Goal: Task Accomplishment & Management: Manage account settings

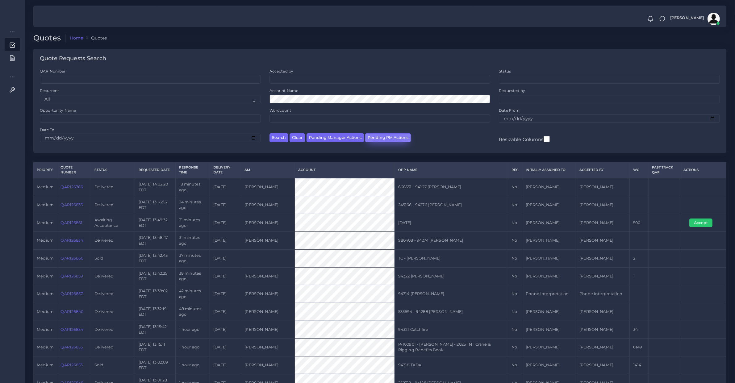
click at [387, 135] on button "Pending PM Actions" at bounding box center [388, 137] width 46 height 9
select select "awaiting_acceptance"
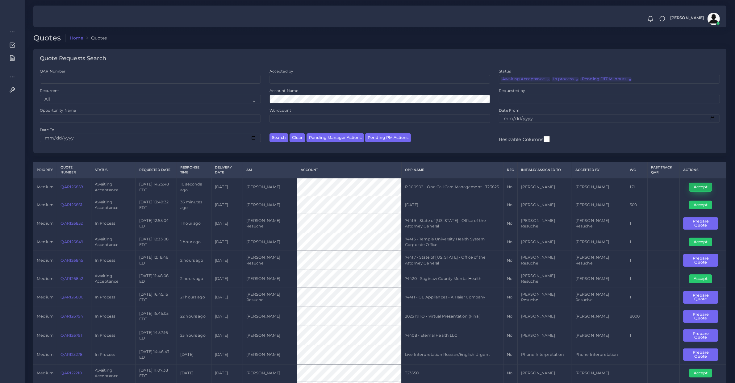
drag, startPoint x: 693, startPoint y: 187, endPoint x: 47, endPoint y: 187, distance: 646.4
click at [692, 187] on button "Accept" at bounding box center [700, 187] width 23 height 9
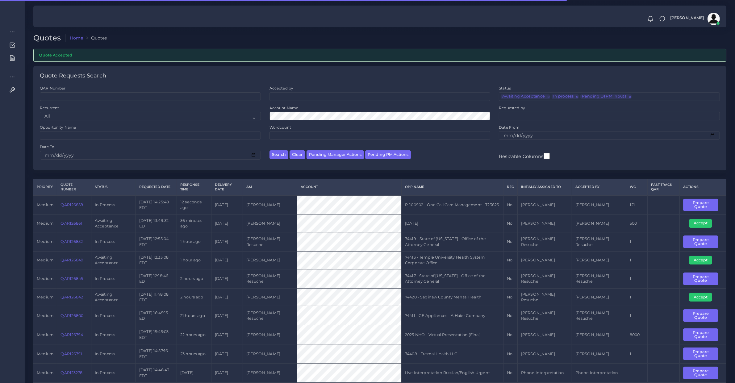
click at [77, 207] on td "QAR126858" at bounding box center [74, 204] width 34 height 19
copy link "QAR126858"
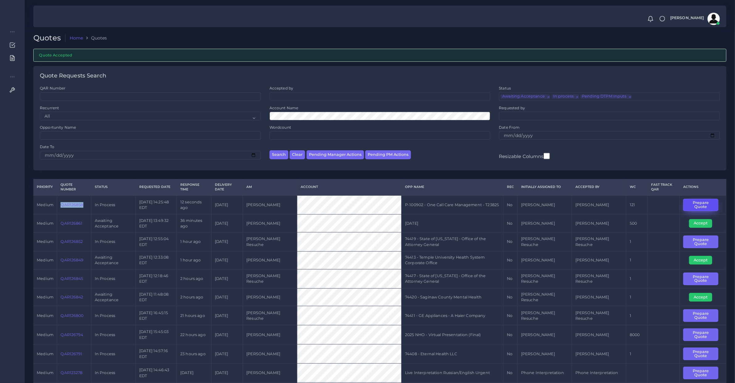
click at [701, 204] on button "Prepare Quote" at bounding box center [700, 205] width 35 height 13
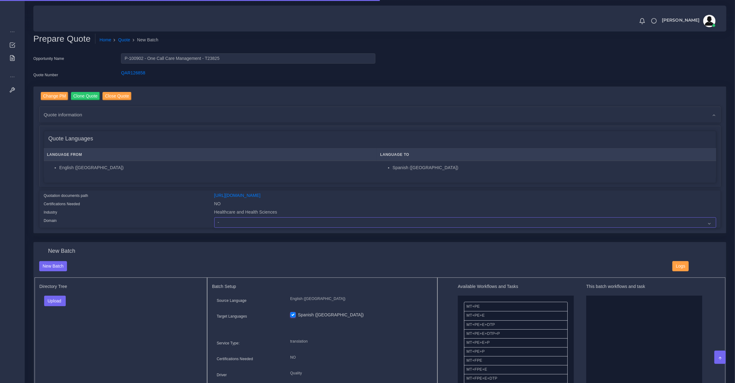
click at [230, 220] on select "- Advertising and Media Agriculture, Forestry and Fishing Architecture, Buildin…" at bounding box center [465, 222] width 502 height 10
select select "Healthcare and Health Sciences"
click at [214, 217] on select "- Advertising and Media Agriculture, Forestry and Fishing Architecture, Buildin…" at bounding box center [465, 222] width 502 height 10
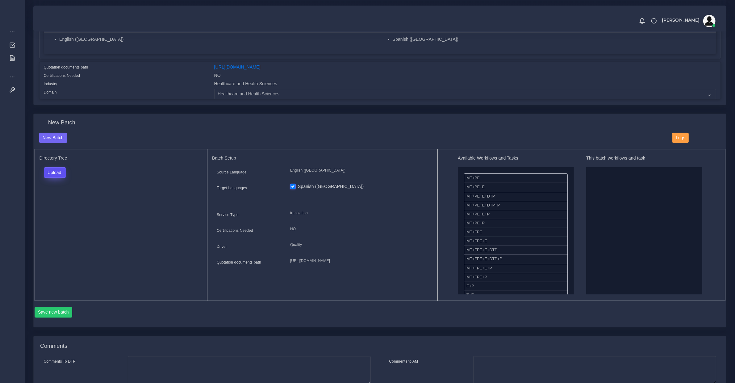
click at [62, 167] on button "Upload" at bounding box center [55, 172] width 22 height 10
click at [61, 194] on label "Files" at bounding box center [65, 196] width 43 height 8
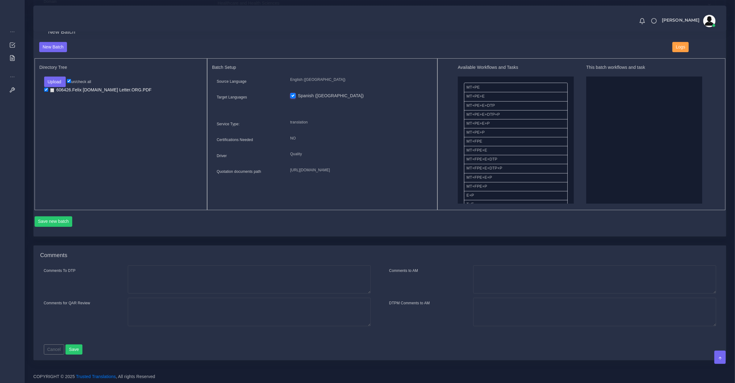
scroll to position [64, 0]
drag, startPoint x: 522, startPoint y: 158, endPoint x: 667, endPoint y: 164, distance: 145.5
drag, startPoint x: 484, startPoint y: 113, endPoint x: 578, endPoint y: 82, distance: 99.0
drag, startPoint x: 603, startPoint y: 87, endPoint x: 607, endPoint y: 111, distance: 25.1
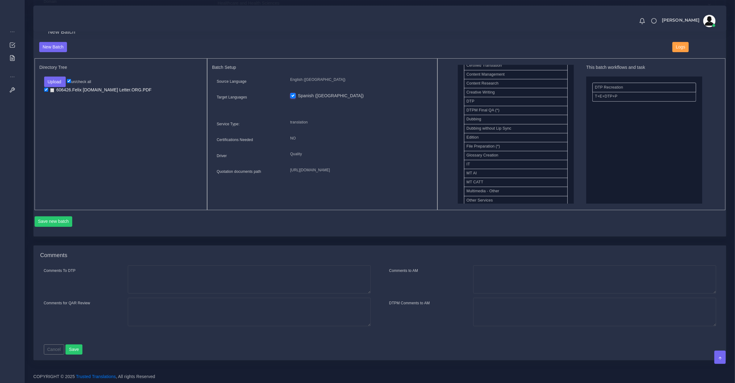
click at [73, 222] on div "Save new batch" at bounding box center [380, 221] width 691 height 10
click at [66, 220] on button "Save new batch" at bounding box center [54, 221] width 38 height 10
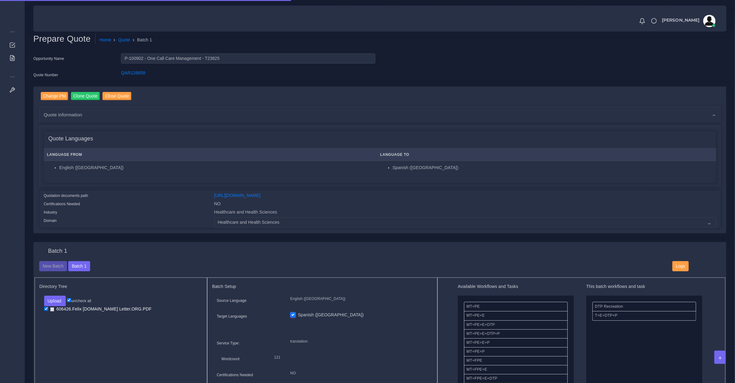
scroll to position [322, 0]
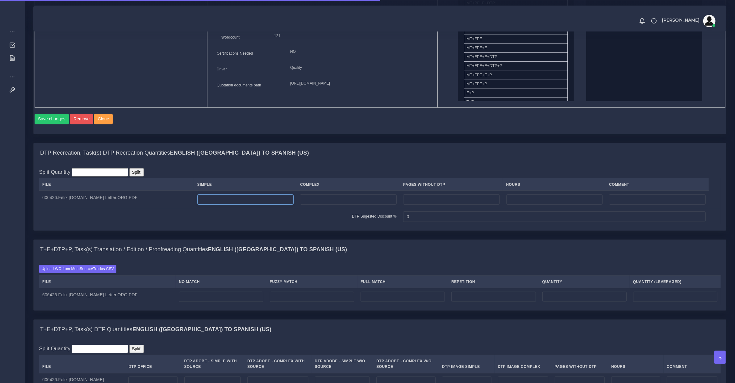
click at [216, 203] on input "number" at bounding box center [245, 199] width 97 height 10
type input "1"
click at [206, 305] on td at bounding box center [221, 296] width 91 height 17
click at [204, 300] on input "number" at bounding box center [221, 297] width 84 height 10
type input "102"
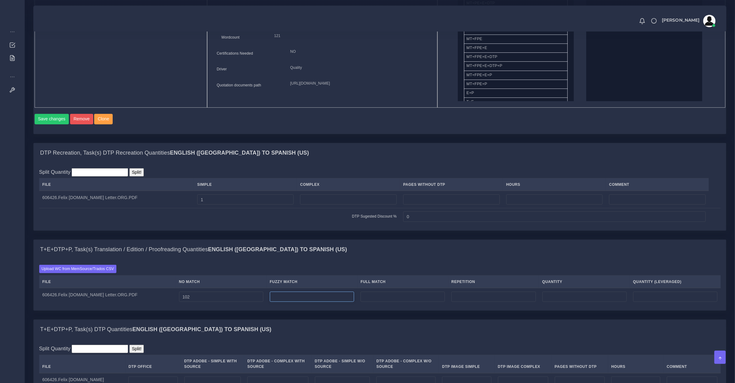
type input "102"
type input "2"
type input "104"
type input "103"
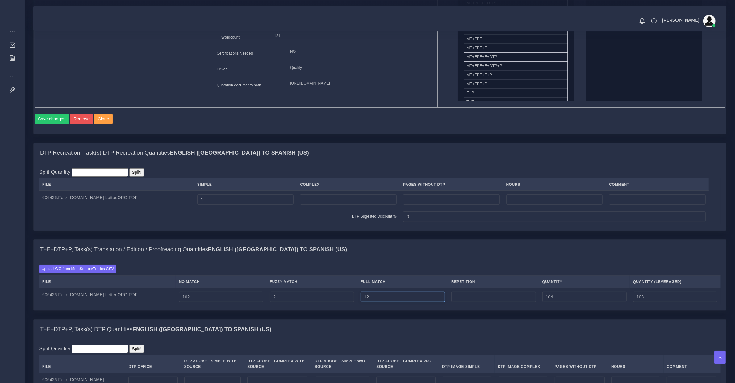
type input "12"
type input "116"
type input "106"
type input "2"
type input "118"
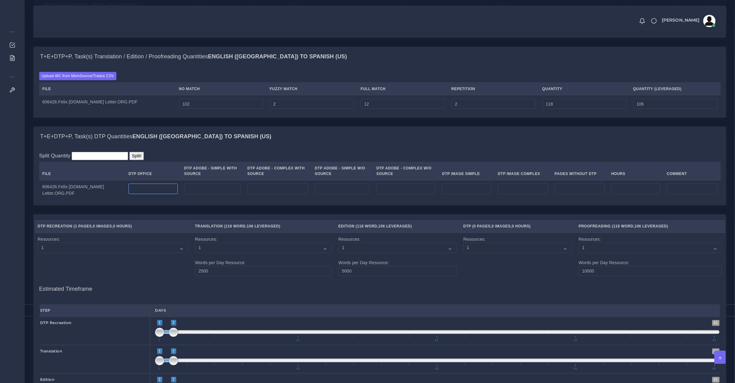
click at [143, 194] on input "number" at bounding box center [152, 189] width 49 height 10
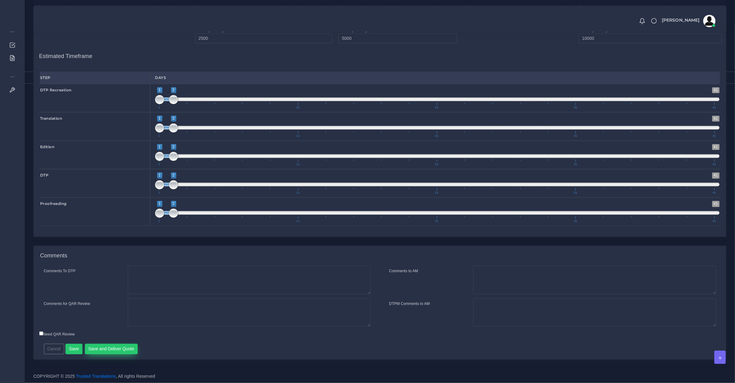
type input "1"
click at [117, 354] on button "Save and Deliver Quote" at bounding box center [111, 349] width 53 height 10
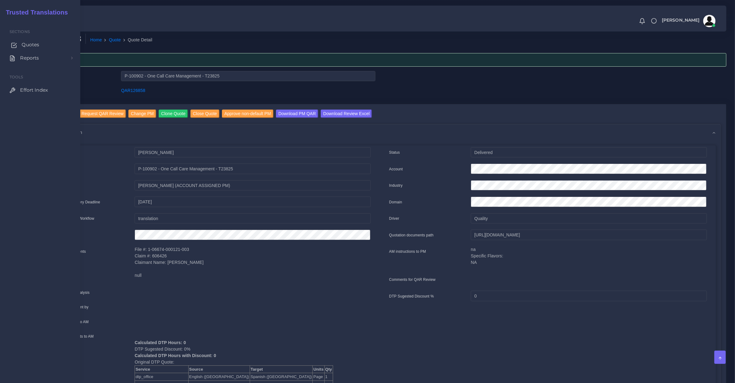
click at [21, 47] on link "Quotes" at bounding box center [40, 44] width 71 height 13
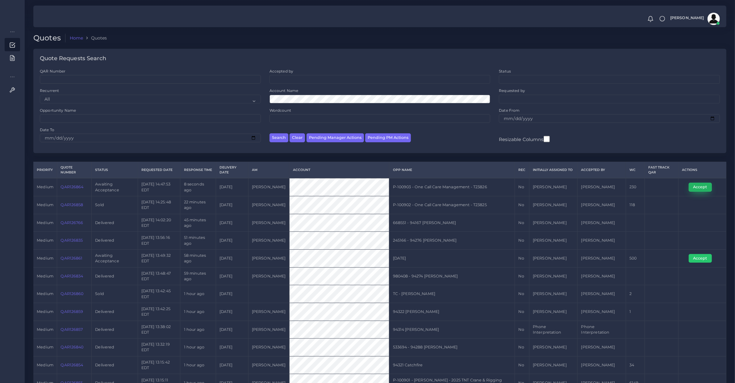
click at [708, 190] on button "Accept" at bounding box center [700, 187] width 23 height 9
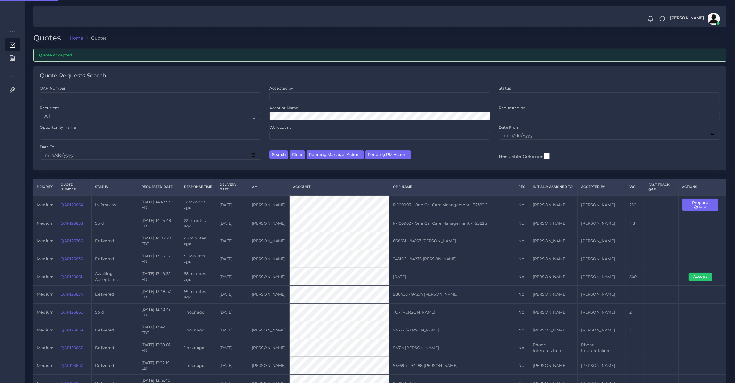
click at [76, 192] on th "Quote Number" at bounding box center [74, 187] width 35 height 16
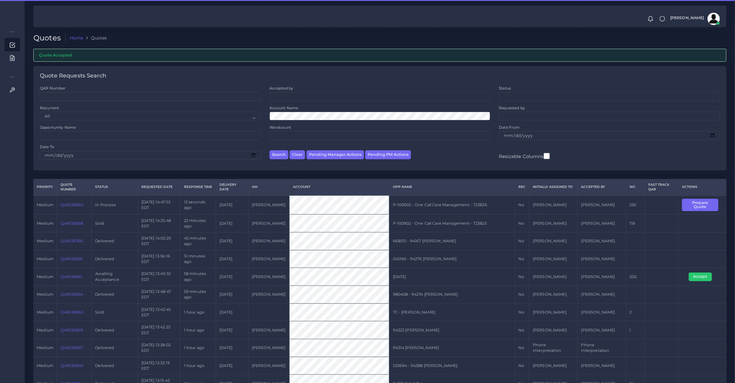
click at [71, 211] on td "QAR126864" at bounding box center [74, 204] width 35 height 19
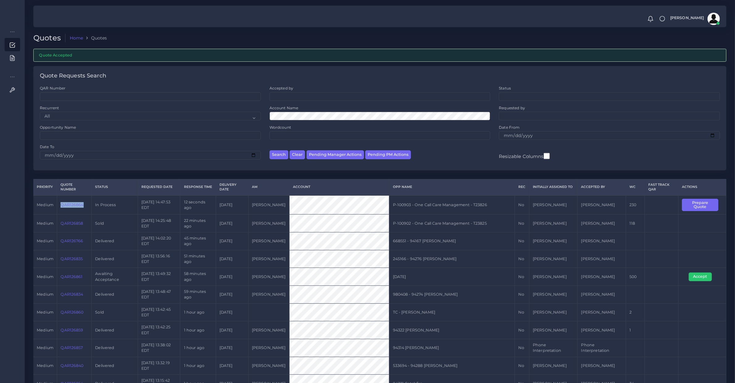
drag, startPoint x: 71, startPoint y: 211, endPoint x: 546, endPoint y: 236, distance: 476.0
click at [72, 211] on td "QAR126864" at bounding box center [74, 204] width 35 height 19
copy link "QAR126864"
click at [701, 202] on button "Prepare Quote" at bounding box center [700, 205] width 36 height 13
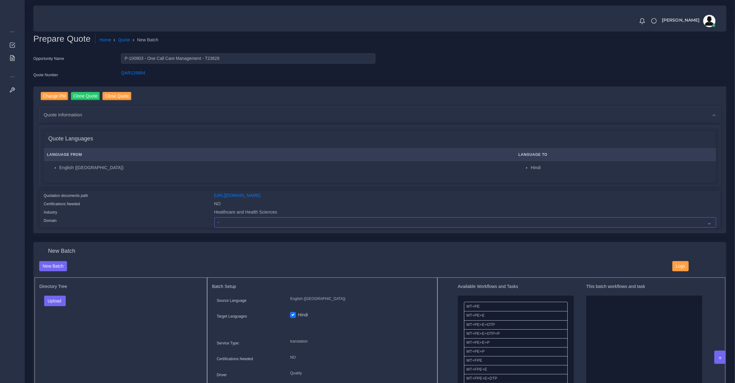
click at [295, 221] on select "- Advertising and Media Agriculture, Forestry and Fishing Architecture, Buildin…" at bounding box center [465, 222] width 502 height 10
select select "Healthcare and Health Sciences"
click at [214, 217] on select "- Advertising and Media Agriculture, Forestry and Fishing Architecture, Buildin…" at bounding box center [465, 222] width 502 height 10
click at [66, 297] on button "Upload" at bounding box center [55, 301] width 22 height 10
click at [63, 329] on div "Folder Files" at bounding box center [65, 320] width 43 height 25
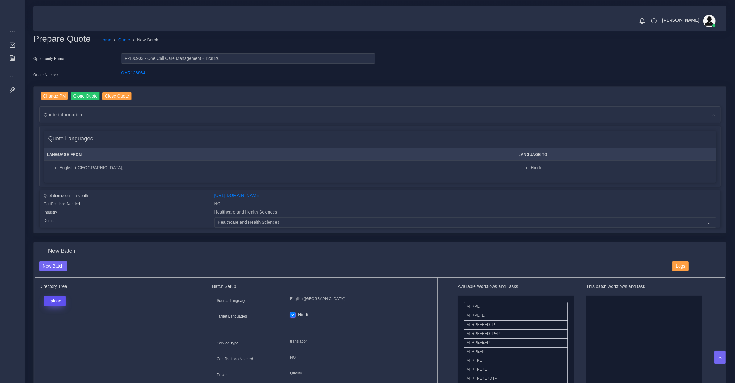
click at [52, 303] on button "Upload" at bounding box center [55, 301] width 22 height 10
click at [59, 323] on label "Files" at bounding box center [65, 324] width 43 height 8
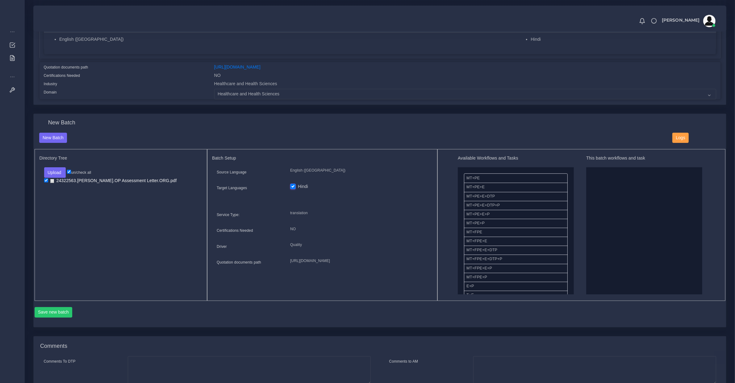
scroll to position [193, 0]
drag, startPoint x: 635, startPoint y: 215, endPoint x: 606, endPoint y: 212, distance: 29.5
drag, startPoint x: 492, startPoint y: 269, endPoint x: 496, endPoint y: 266, distance: 4.0
drag, startPoint x: 532, startPoint y: 263, endPoint x: 675, endPoint y: 257, distance: 142.7
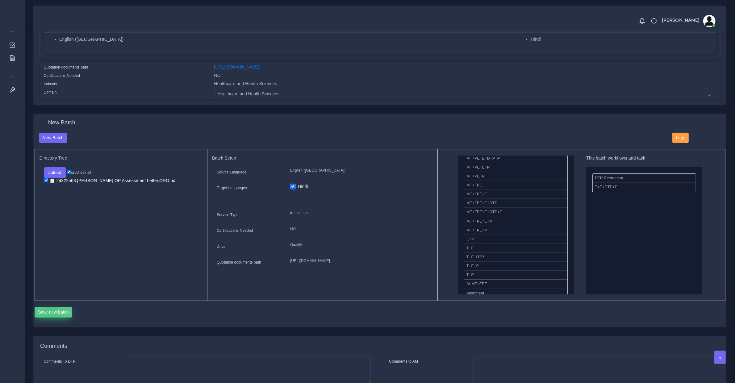
click at [49, 308] on button "Save new batch" at bounding box center [54, 312] width 38 height 10
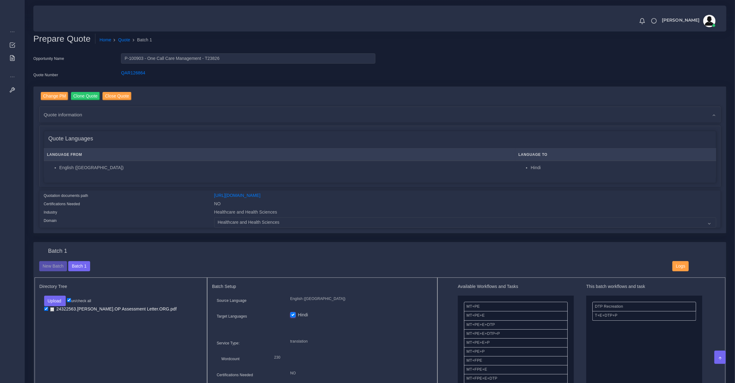
scroll to position [193, 0]
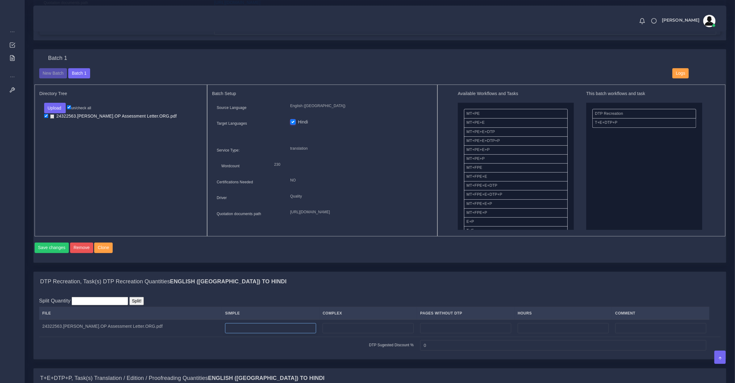
drag, startPoint x: 248, startPoint y: 331, endPoint x: 261, endPoint y: 328, distance: 14.2
click at [248, 331] on input "number" at bounding box center [270, 328] width 91 height 10
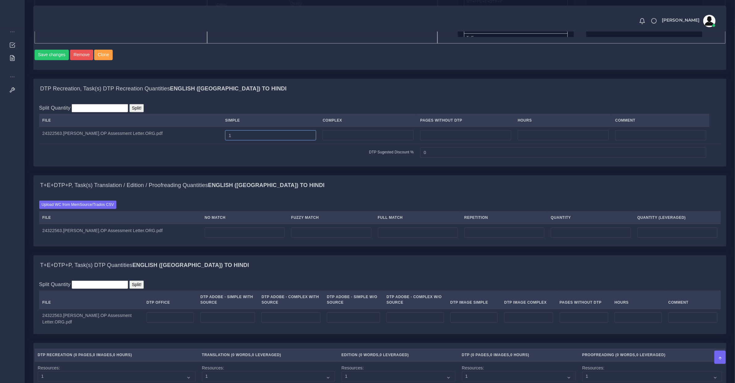
type input "1"
click at [216, 238] on input "number" at bounding box center [245, 232] width 80 height 10
type input "175"
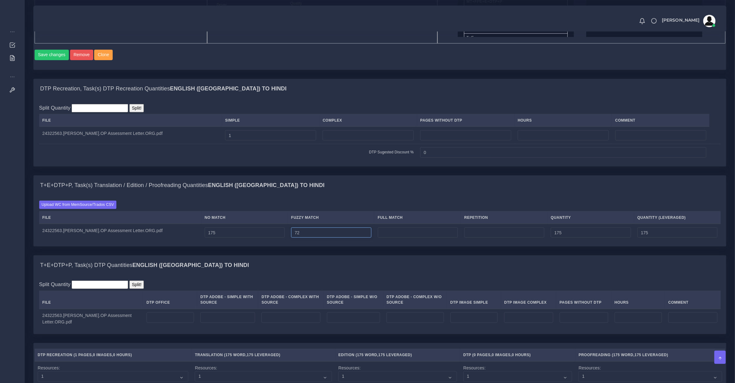
type input "72"
type input "247"
type input "211"
type input "2"
type input "249"
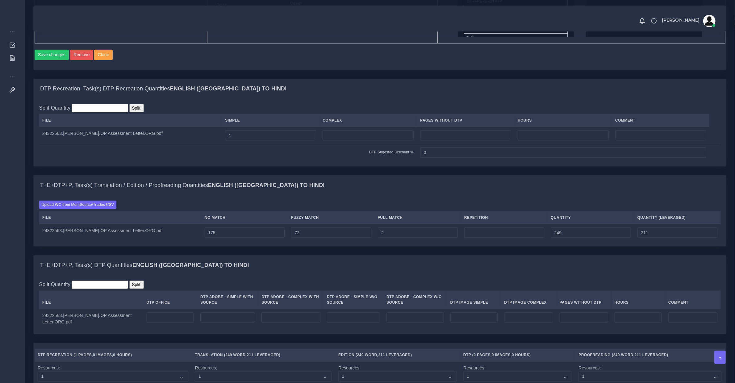
type input "0"
drag, startPoint x: 350, startPoint y: 236, endPoint x: 352, endPoint y: 242, distance: 6.6
click at [350, 236] on input "72" at bounding box center [331, 232] width 80 height 10
type input "71"
type input "248"
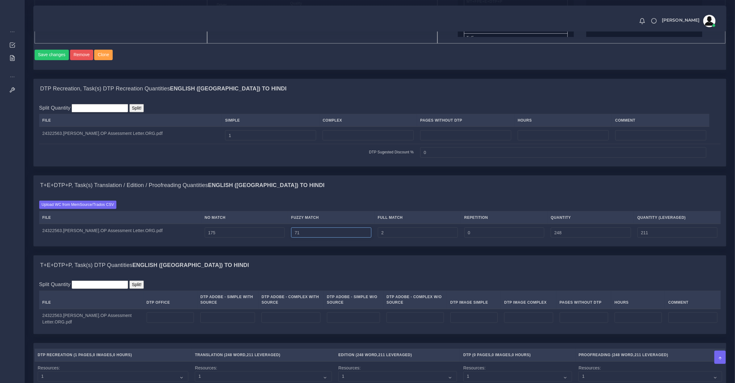
type input "70"
type input "247"
type input "210"
type input "69"
type input "246"
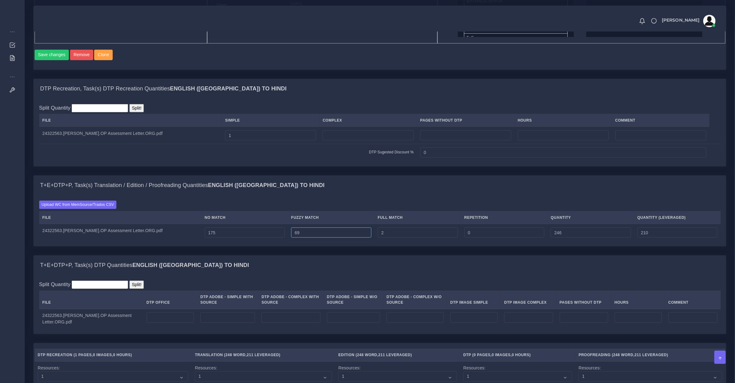
type input "68"
type input "245"
type input "209"
type input "67"
type input "244"
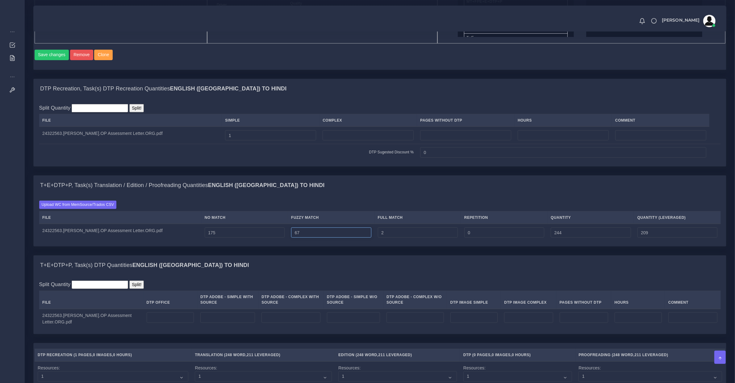
type input "66"
type input "243"
type input "208"
type input "65"
type input "242"
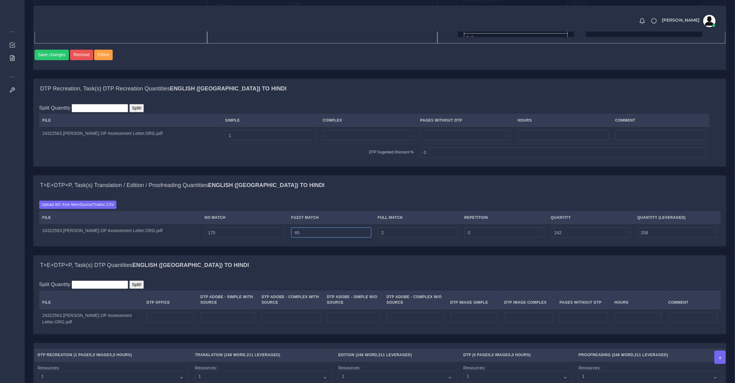
type input "64"
type input "241"
type input "207"
type input "65"
type input "242"
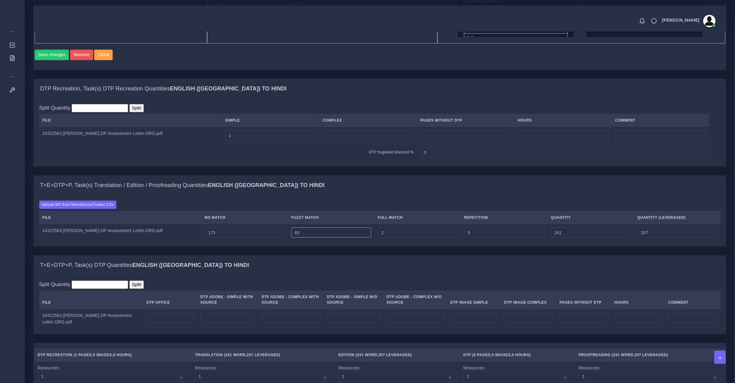
type input "208"
type input "66"
type input "243"
type input "67"
type input "244"
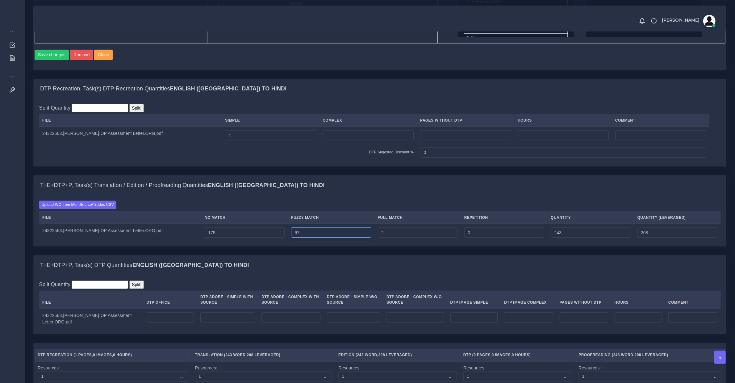
type input "209"
type input "68"
type input "245"
type input "69"
type input "246"
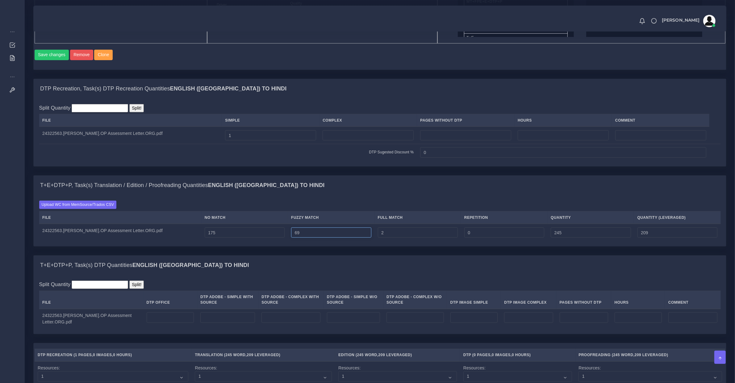
type input "210"
type input "70"
type input "247"
type input "71"
type input "248"
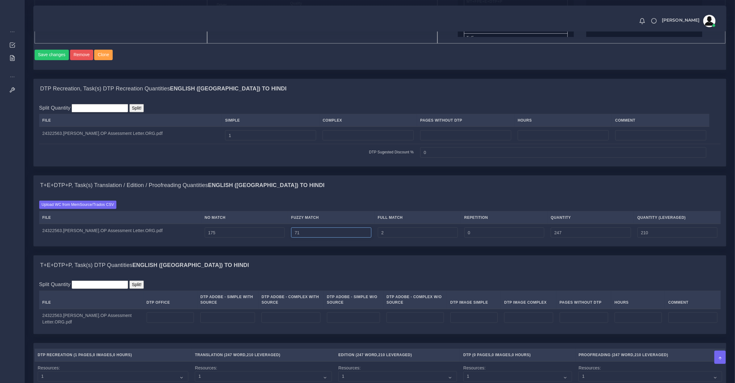
type input "211"
type input "72"
type input "249"
type input "73"
type input "250"
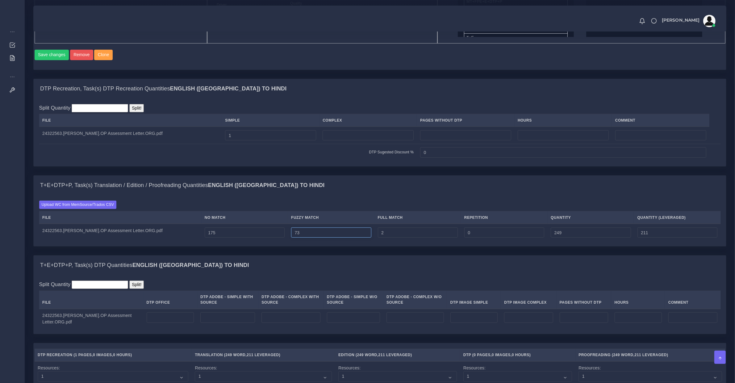
type input "212"
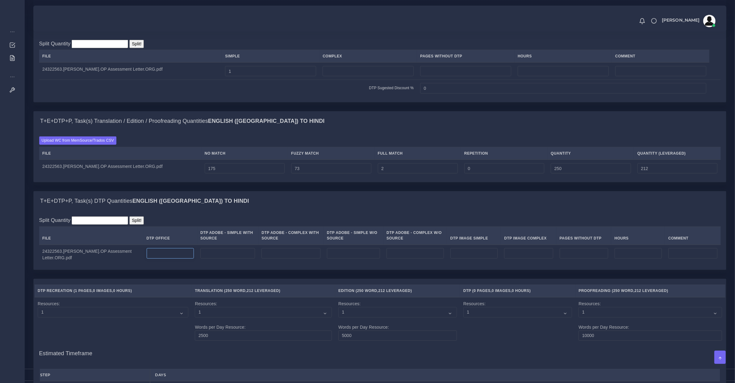
click at [164, 257] on input "number" at bounding box center [171, 253] width 48 height 10
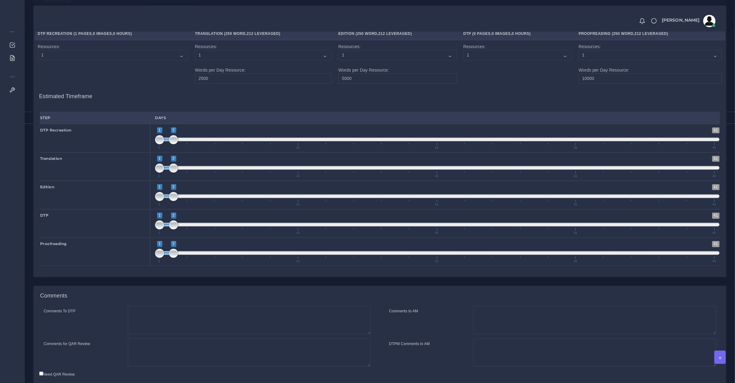
scroll to position [755, 0]
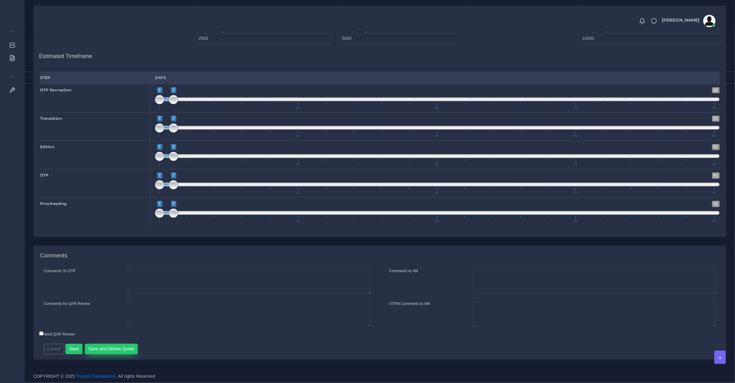
type input "1"
click at [117, 348] on button "Save and Deliver Quote" at bounding box center [111, 349] width 53 height 10
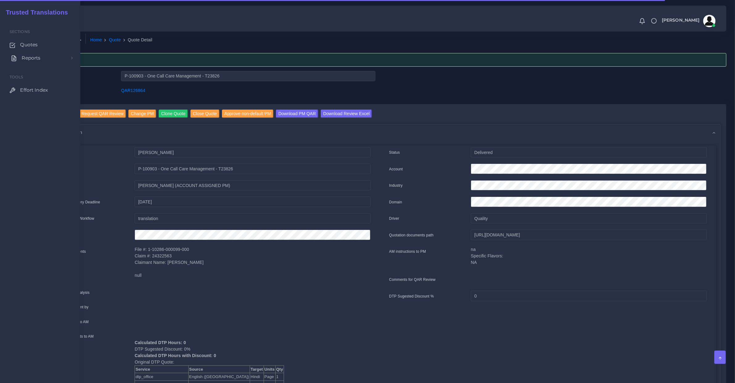
click at [23, 56] on span "Reports" at bounding box center [31, 58] width 19 height 7
click at [29, 48] on span "Quotes" at bounding box center [31, 44] width 18 height 7
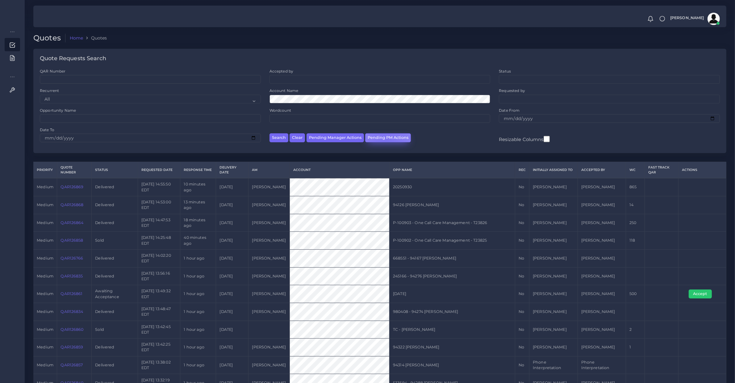
click at [385, 139] on button "Pending PM Actions" at bounding box center [388, 137] width 46 height 9
select select "awaiting_acceptance"
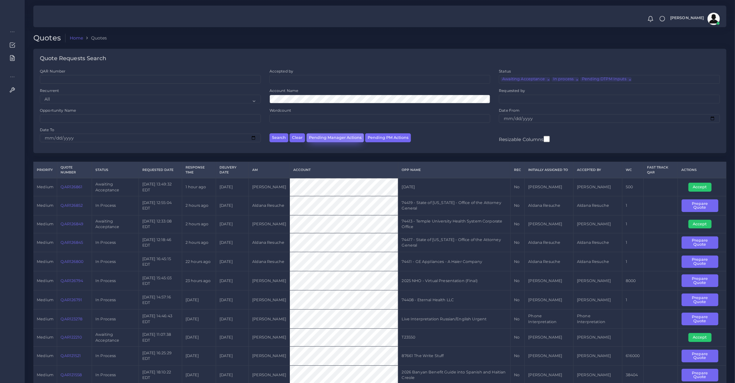
click at [326, 133] on button "Pending Manager Actions" at bounding box center [335, 137] width 57 height 9
select select "awaiting_manager_initial_review"
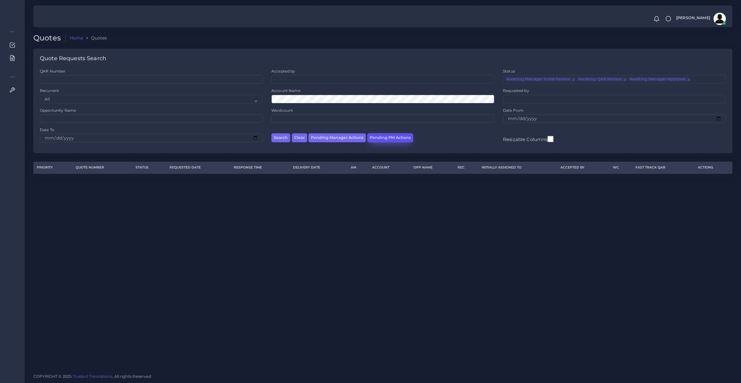
click at [385, 136] on button "Pending PM Actions" at bounding box center [390, 137] width 46 height 9
select select "awaiting_acceptance"
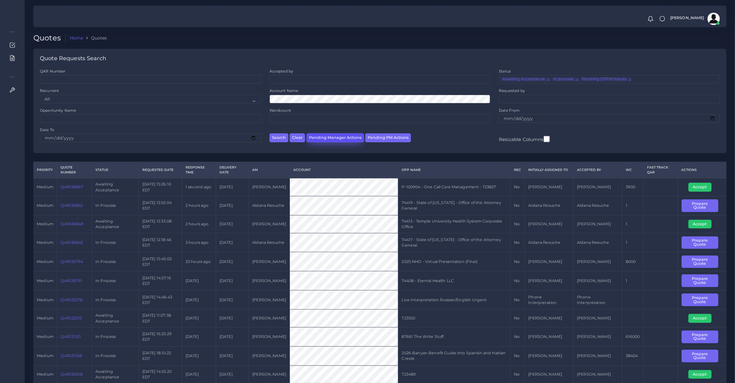
click at [340, 139] on button "Pending Manager Actions" at bounding box center [335, 137] width 57 height 9
select select "awaiting_manager_initial_review"
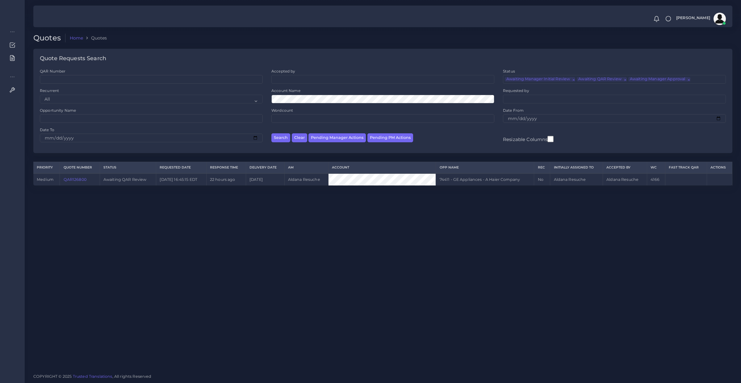
click at [80, 181] on link "QAR126800" at bounding box center [75, 179] width 23 height 5
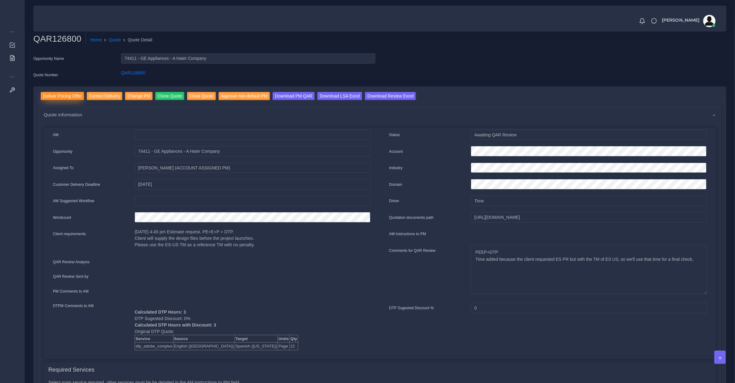
click at [65, 93] on input "Deliver Pricing Offer" at bounding box center [63, 96] width 44 height 8
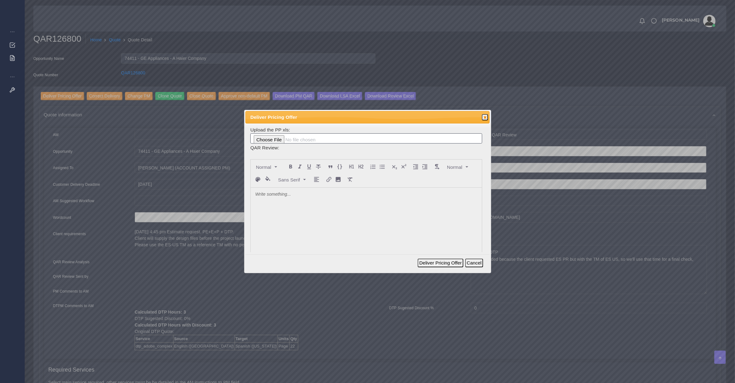
click at [335, 214] on div at bounding box center [366, 234] width 231 height 92
click at [454, 272] on div at bounding box center [367, 273] width 246 height 2
click at [456, 263] on button "Deliver Pricing Offer" at bounding box center [440, 263] width 45 height 9
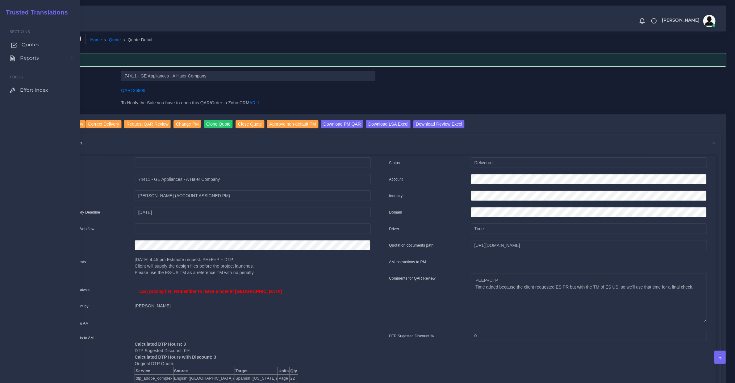
click at [17, 44] on link "Quotes" at bounding box center [40, 44] width 71 height 13
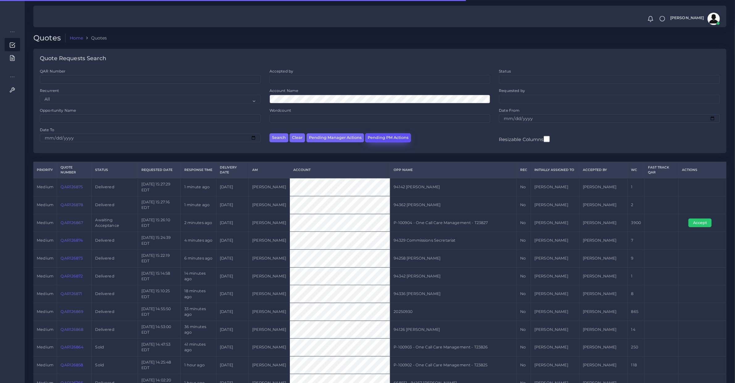
click at [379, 139] on button "Pending PM Actions" at bounding box center [388, 137] width 46 height 9
select select "awaiting_acceptance"
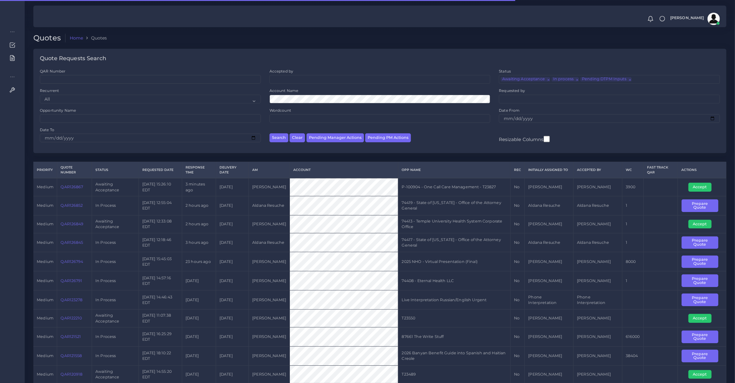
click at [74, 193] on td "QAR126867" at bounding box center [74, 187] width 35 height 18
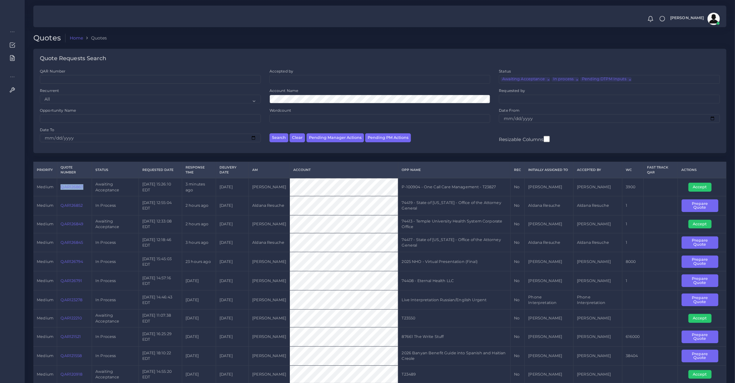
copy link "QAR126867"
click at [694, 183] on button "Accept" at bounding box center [699, 187] width 23 height 9
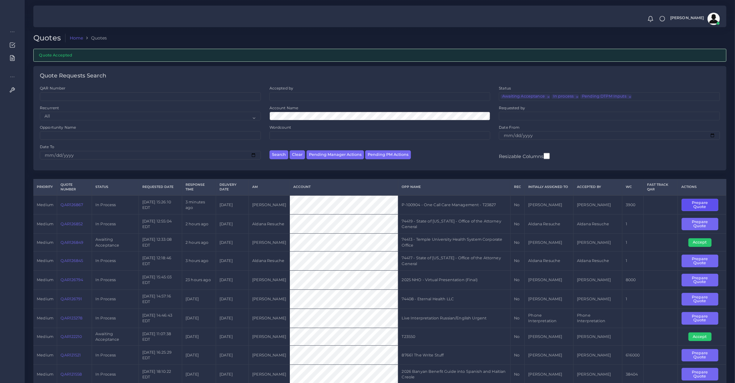
drag, startPoint x: 693, startPoint y: 202, endPoint x: 630, endPoint y: 166, distance: 72.4
click at [693, 202] on button "Prepare Quote" at bounding box center [700, 205] width 37 height 13
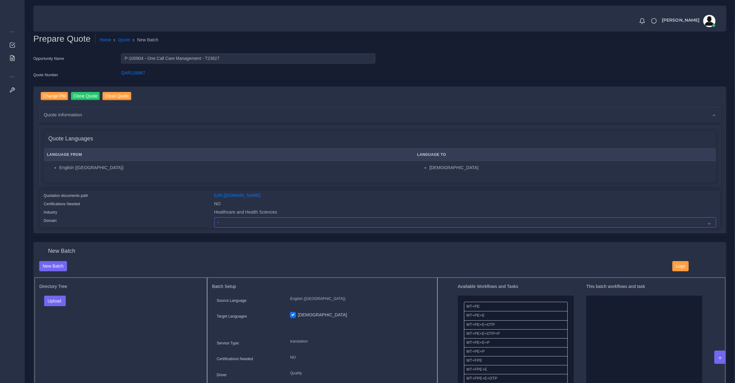
click at [247, 221] on select "- Advertising and Media Agriculture, Forestry and Fishing Architecture, Buildin…" at bounding box center [465, 222] width 502 height 10
select select "Healthcare and Health Sciences"
click at [214, 217] on select "- Advertising and Media Agriculture, Forestry and Fishing Architecture, Buildin…" at bounding box center [465, 222] width 502 height 10
click at [55, 298] on button "Upload" at bounding box center [55, 301] width 22 height 10
click at [64, 321] on label "Files" at bounding box center [65, 324] width 43 height 8
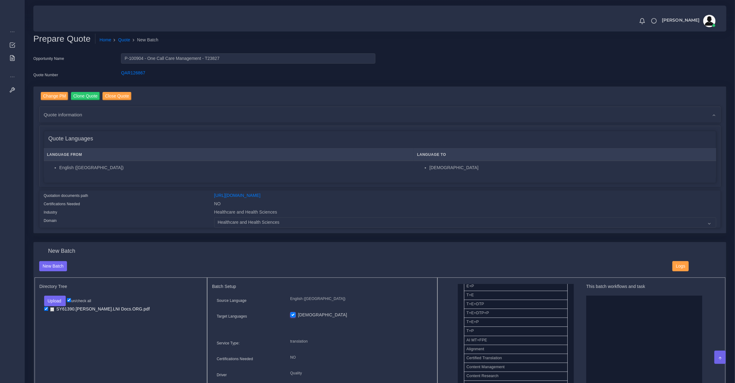
scroll to position [193, 0]
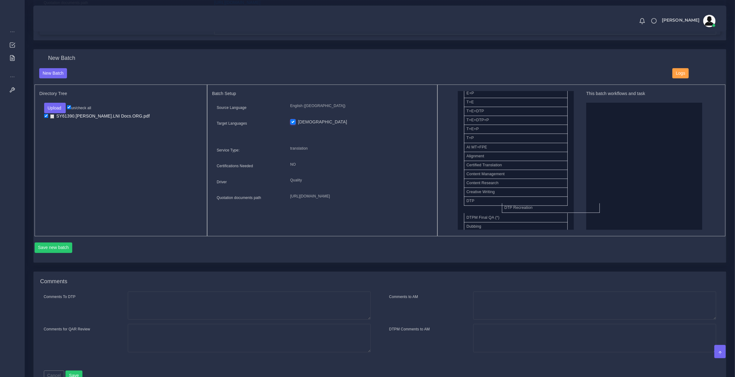
drag, startPoint x: 527, startPoint y: 208, endPoint x: 624, endPoint y: 177, distance: 101.5
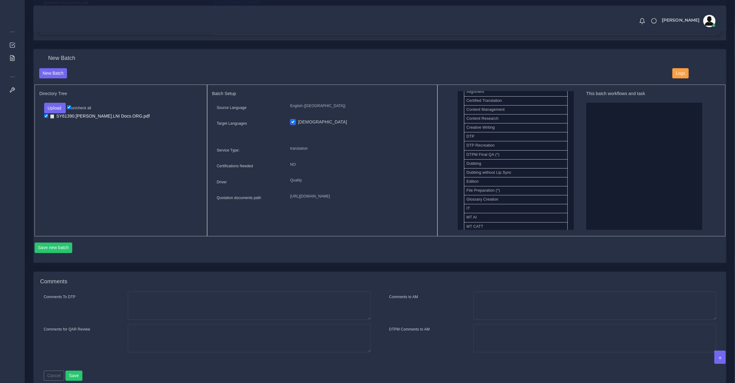
scroll to position [128, 0]
drag, startPoint x: 587, startPoint y: 198, endPoint x: 626, endPoint y: 180, distance: 43.1
drag, startPoint x: 486, startPoint y: 182, endPoint x: 668, endPoint y: 169, distance: 182.6
drag, startPoint x: 593, startPoint y: 123, endPoint x: 495, endPoint y: 147, distance: 101.7
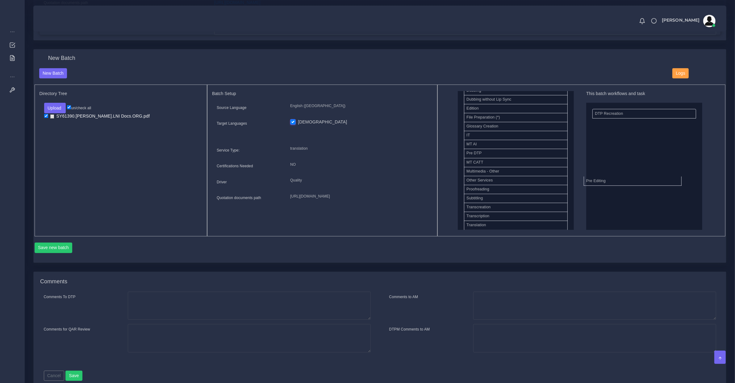
drag, startPoint x: 490, startPoint y: 191, endPoint x: 644, endPoint y: 177, distance: 154.7
drag, startPoint x: 489, startPoint y: 119, endPoint x: 676, endPoint y: 162, distance: 192.5
click at [62, 249] on button "Save new batch" at bounding box center [54, 248] width 38 height 10
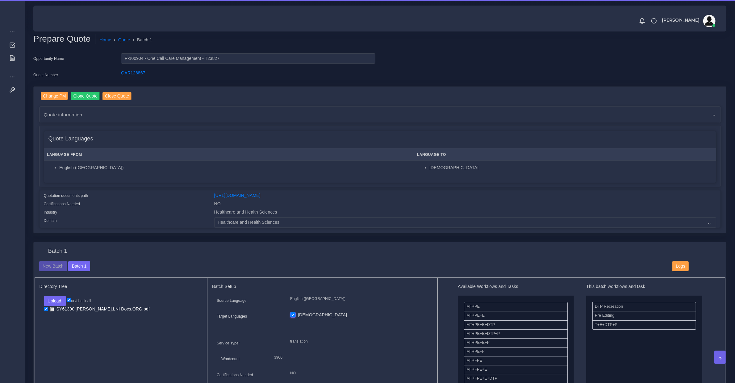
scroll to position [321, 0]
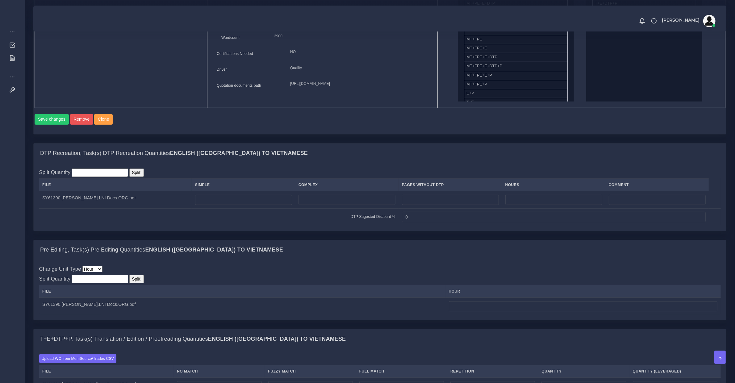
click at [334, 231] on div "Split Quantity Split! File Simple Complex Pages Without DTP Hours Comment 0" at bounding box center [380, 197] width 692 height 68
click at [234, 205] on input "number" at bounding box center [243, 200] width 97 height 10
click at [237, 201] on input "number" at bounding box center [243, 200] width 97 height 10
type input "7"
type input "4"
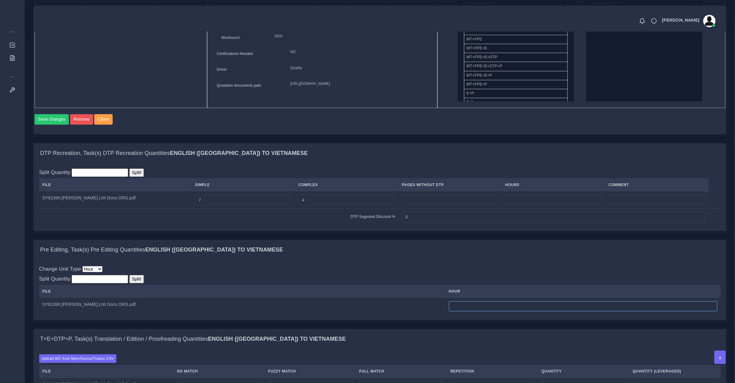
click at [456, 310] on input "number" at bounding box center [583, 306] width 269 height 10
type input "0"
type input "0.5"
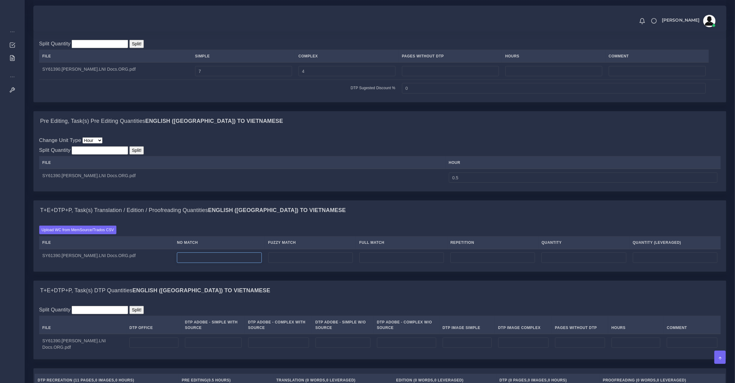
click at [244, 261] on input "number" at bounding box center [219, 258] width 85 height 10
type input "2407"
type input "123"
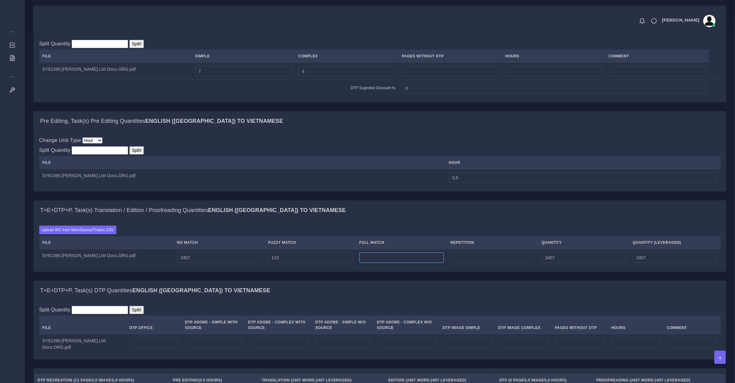
type input "2530"
type input "2468"
type input "347"
type input "2877"
type input "2555"
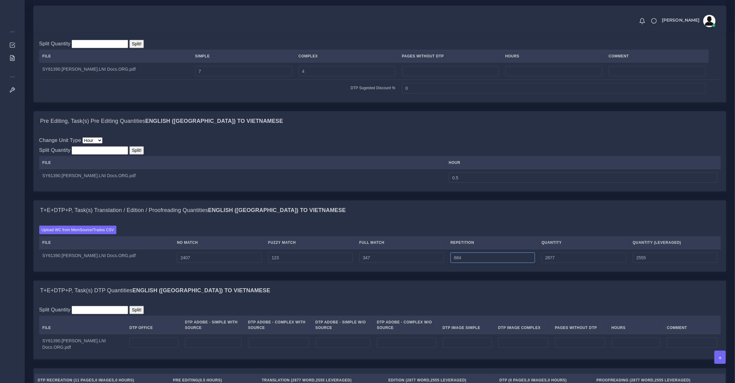
type input "684"
type input "3561"
type input "2726"
type input "2408"
type input "3562"
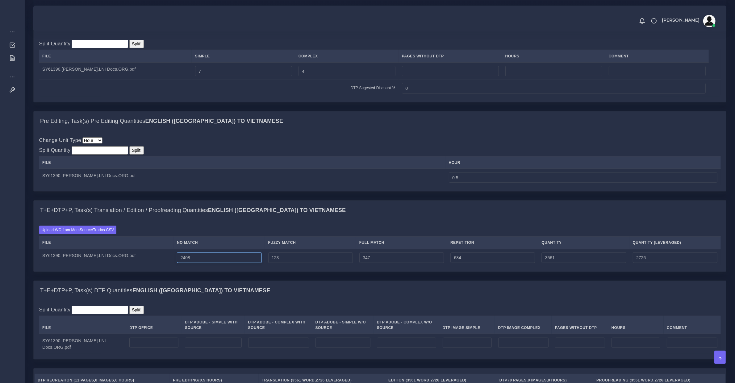
type input "2727"
type input "2409"
type input "3563"
type input "2728"
type input "2410"
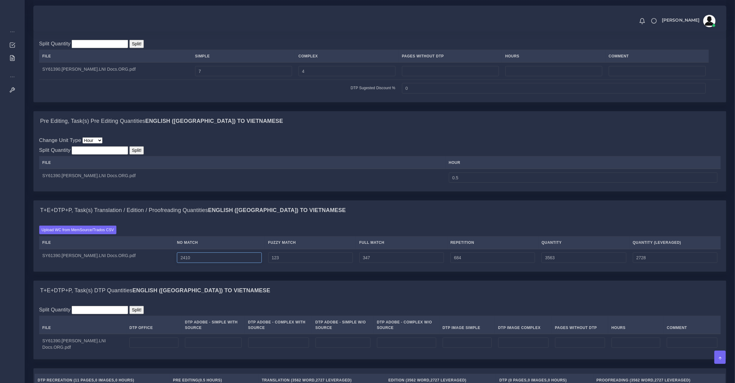
type input "3564"
type input "2729"
type input "2411"
type input "3565"
type input "2730"
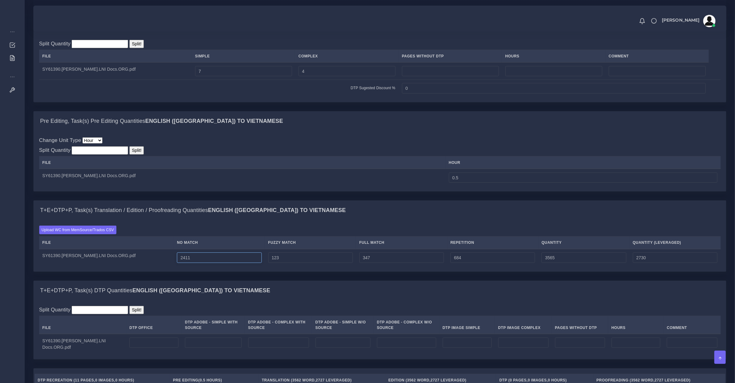
type input "2412"
type input "3566"
type input "2731"
type input "2413"
type input "3567"
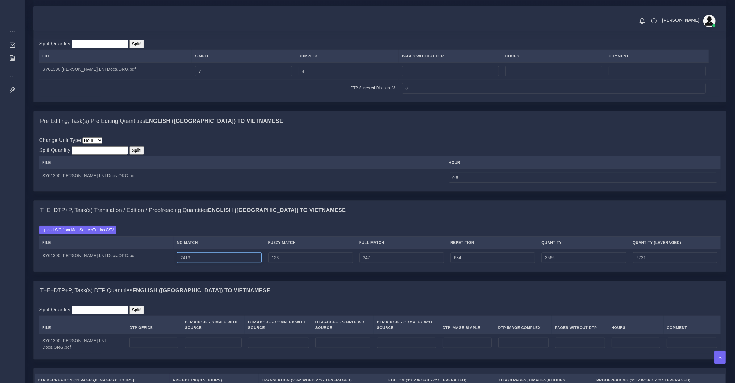
type input "2732"
type input "2414"
type input "3568"
type input "2733"
type input "2415"
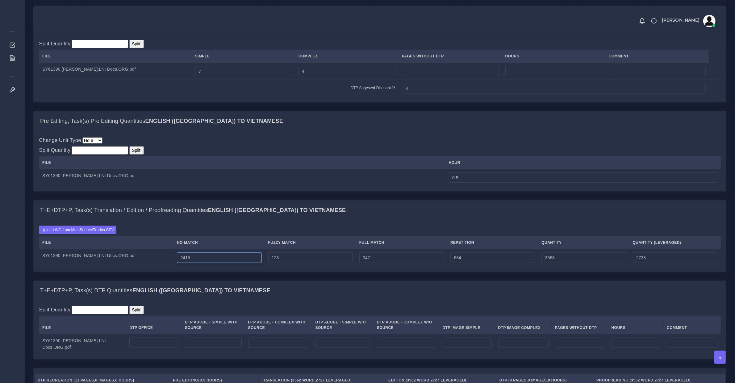
type input "3569"
type input "2734"
type input "2416"
type input "3570"
type input "2735"
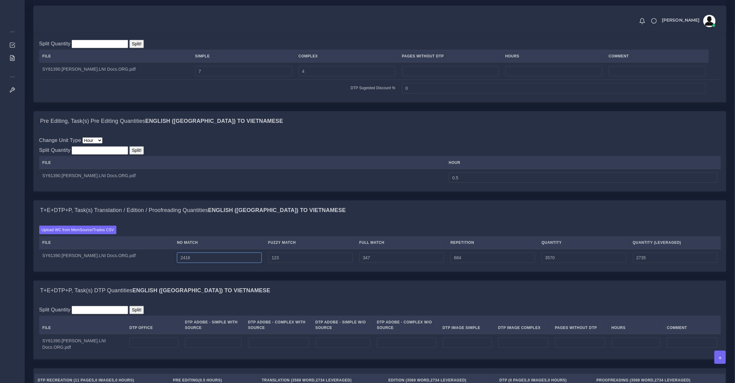
type input "2417"
type input "3571"
type input "2736"
type input "2418"
type input "3572"
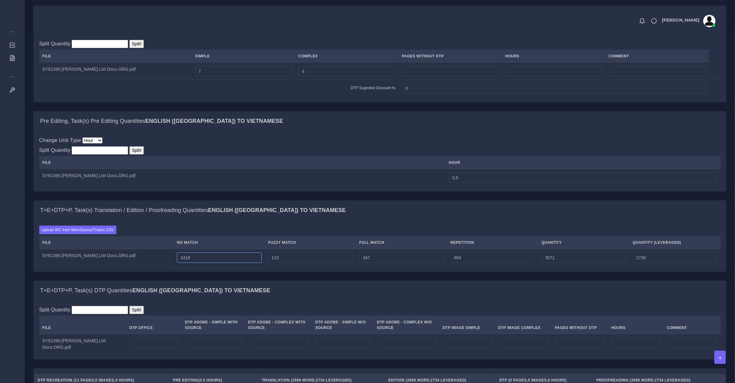
type input "2737"
type input "2419"
type input "3573"
type input "2738"
type input "2420"
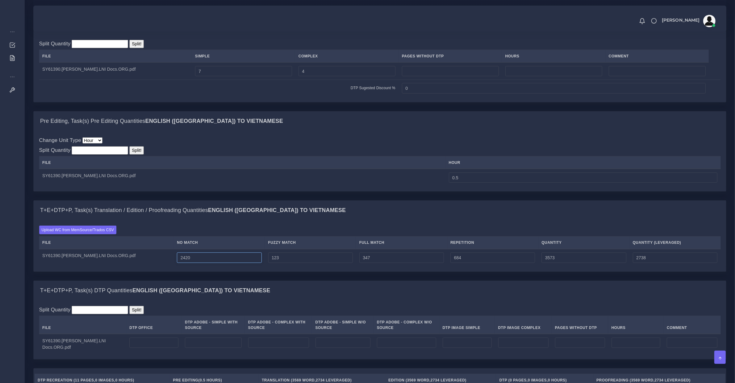
type input "3574"
type input "2739"
type input "2421"
type input "3575"
type input "2740"
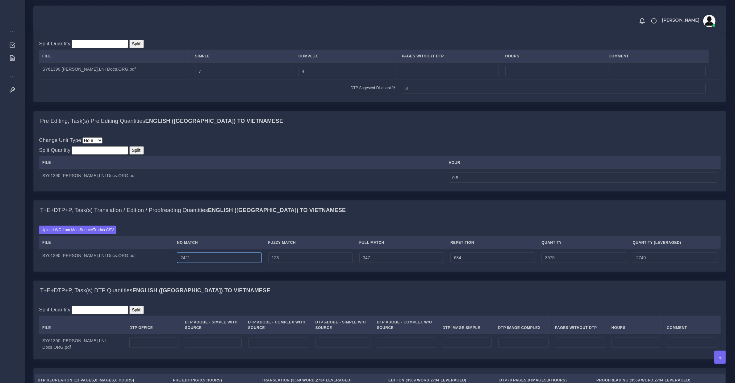
type input "2422"
type input "3576"
type input "2741"
type input "2423"
type input "3577"
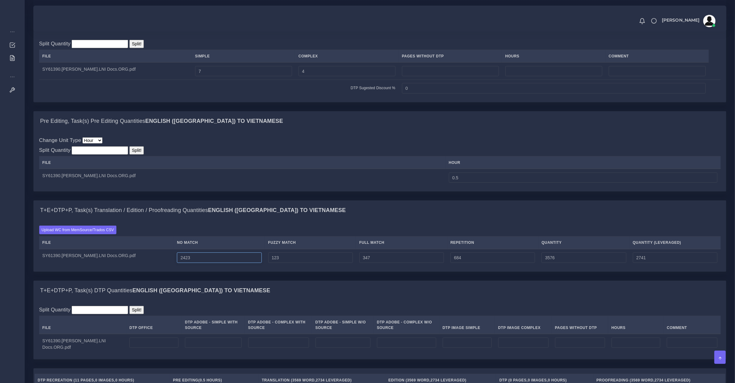
type input "2742"
type input "2424"
type input "3578"
type input "2743"
type input "2425"
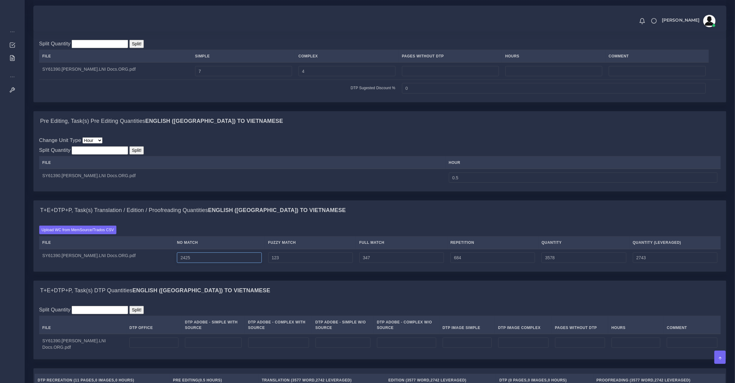
type input "3579"
type input "2744"
type input "2426"
type input "3580"
type input "2745"
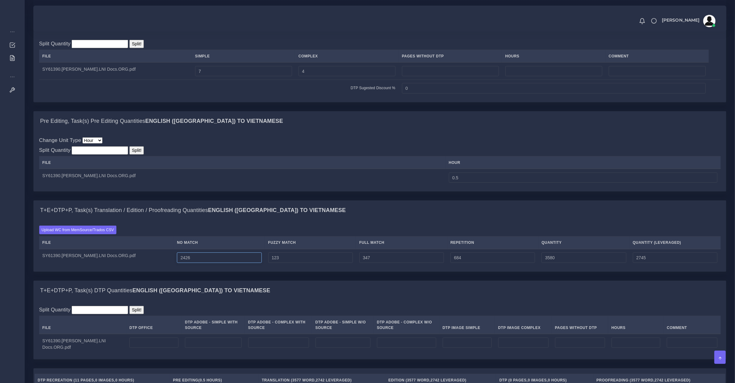
type input "2427"
type input "3581"
type input "2746"
type input "2428"
type input "3582"
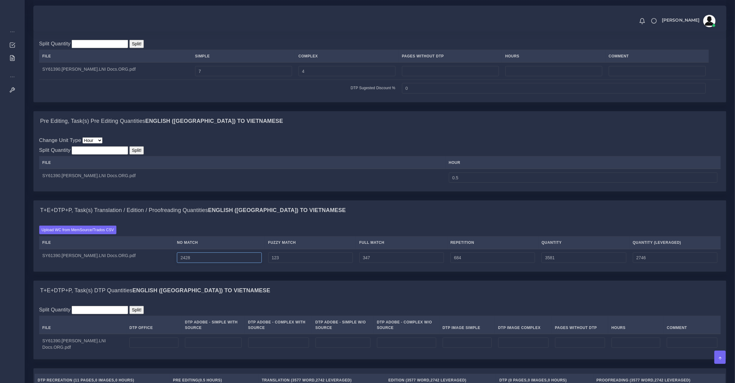
type input "2747"
type input "2429"
type input "3583"
type input "2748"
type input "2430"
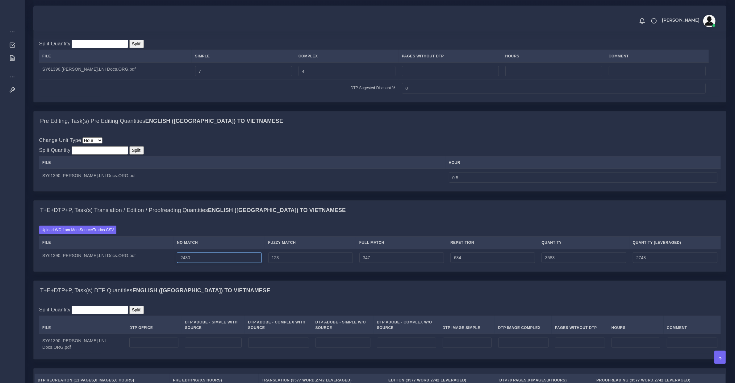
type input "3584"
type input "2749"
type input "2431"
type input "3585"
type input "2750"
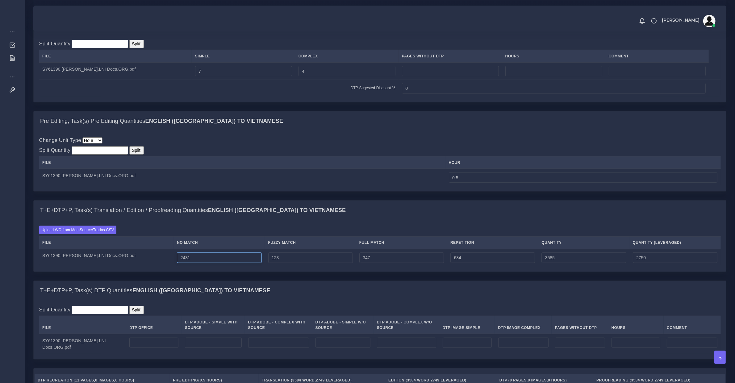
type input "2432"
type input "3586"
type input "2751"
type input "2433"
type input "3587"
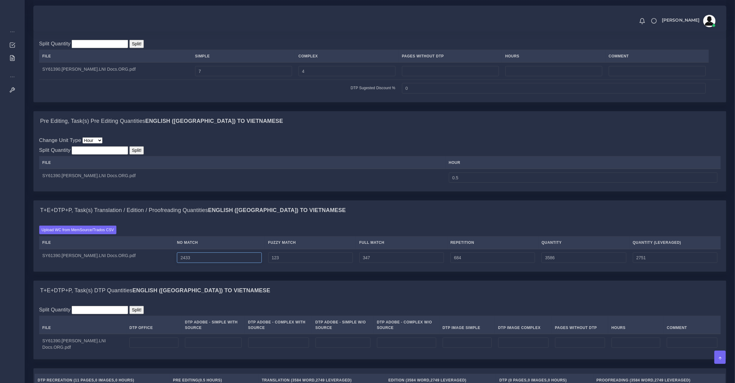
type input "2752"
type input "2434"
type input "3588"
type input "2753"
type input "2435"
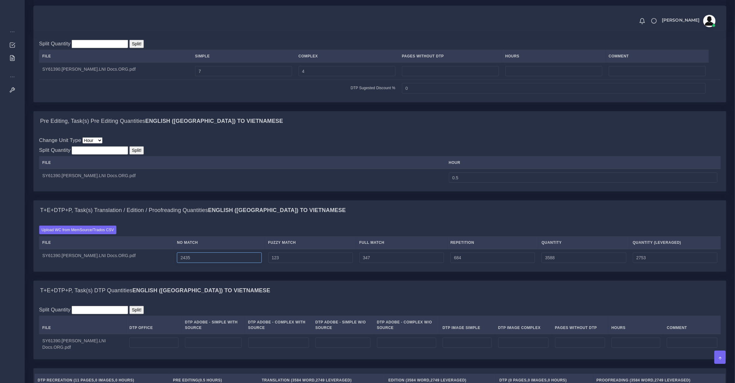
type input "3589"
type input "2754"
type input "2436"
type input "3590"
type input "2755"
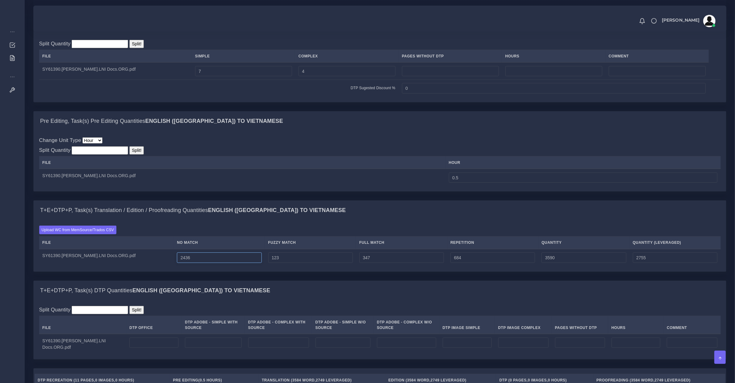
type input "2437"
type input "3591"
type input "2756"
type input "2438"
type input "3592"
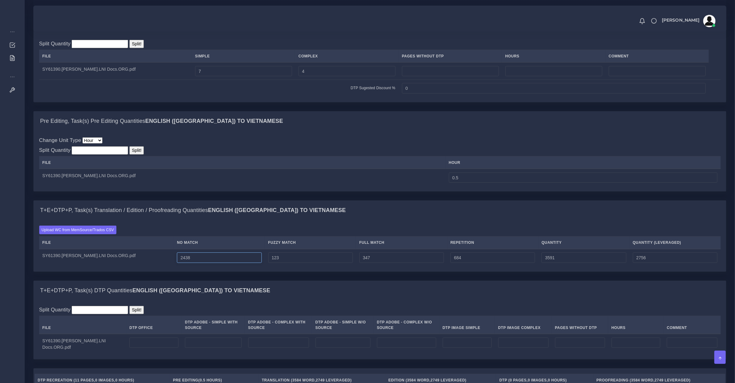
type input "2757"
type input "2439"
type input "3593"
type input "2758"
type input "2440"
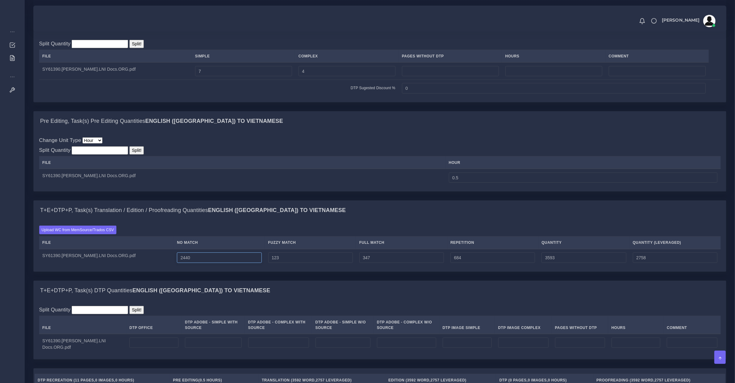
type input "3594"
type input "2759"
type input "2441"
type input "3595"
type input "2760"
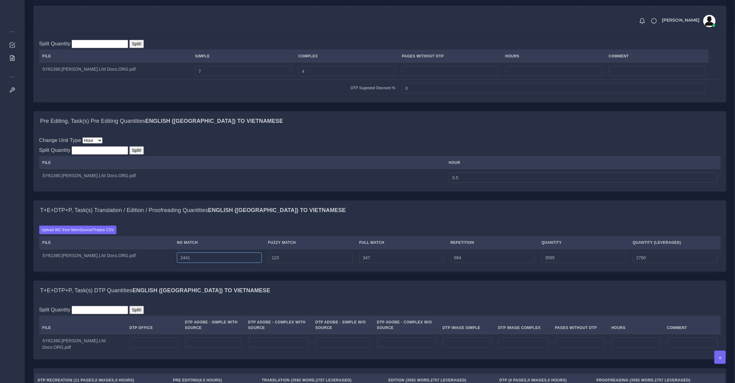
type input "2442"
type input "3596"
type input "2761"
type input "2443"
type input "3597"
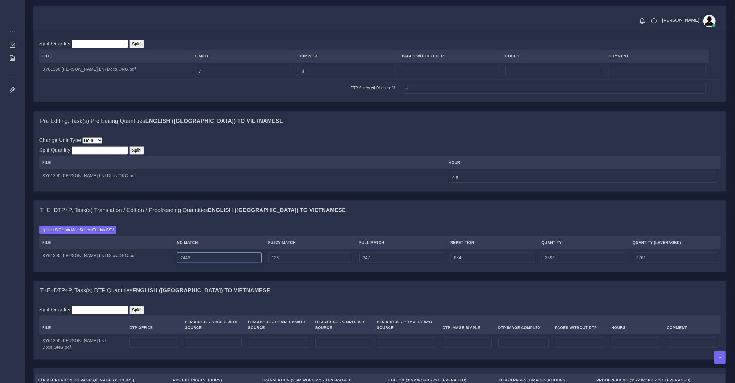
type input "2762"
type input "2444"
type input "3598"
type input "2763"
type input "2445"
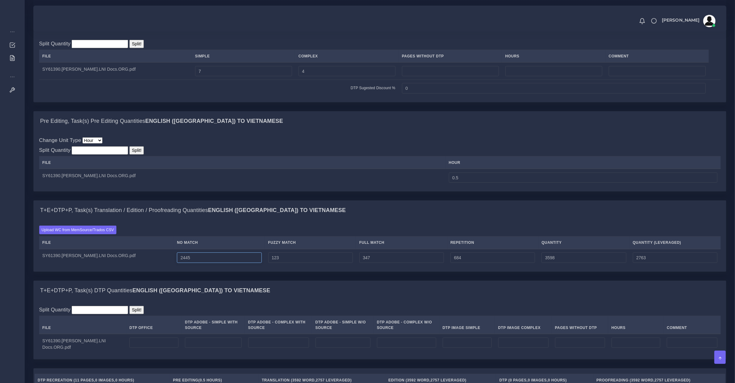
type input "3599"
type input "2764"
type input "2446"
type input "3600"
type input "2765"
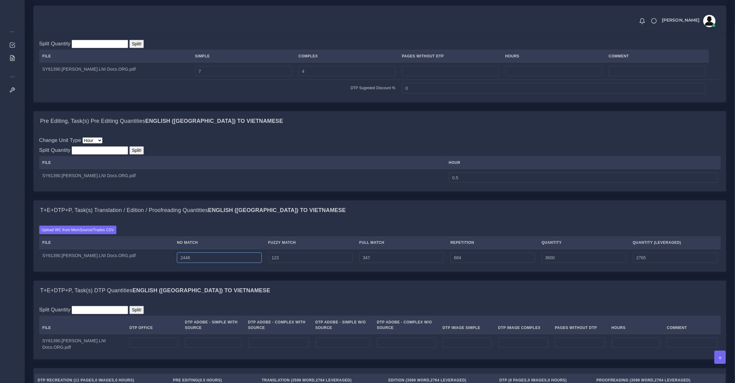
type input "2447"
type input "3601"
type input "2766"
type input "2448"
type input "3602"
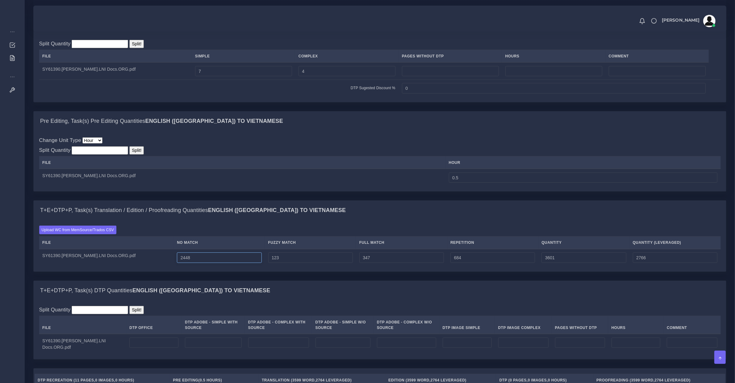
type input "2767"
type input "2449"
type input "3603"
type input "2768"
type input "2450"
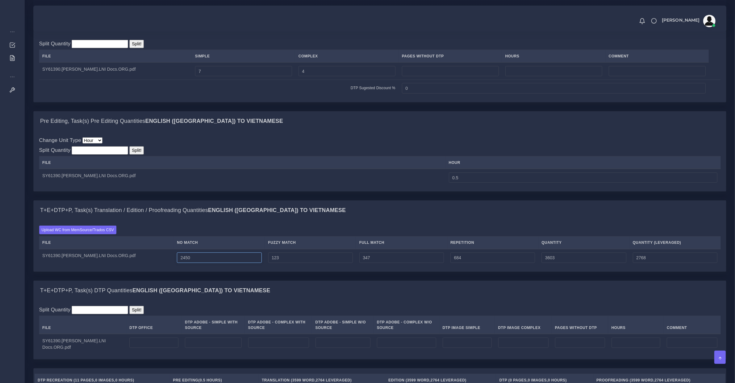
type input "3604"
type input "2769"
type input "2451"
type input "3605"
type input "2770"
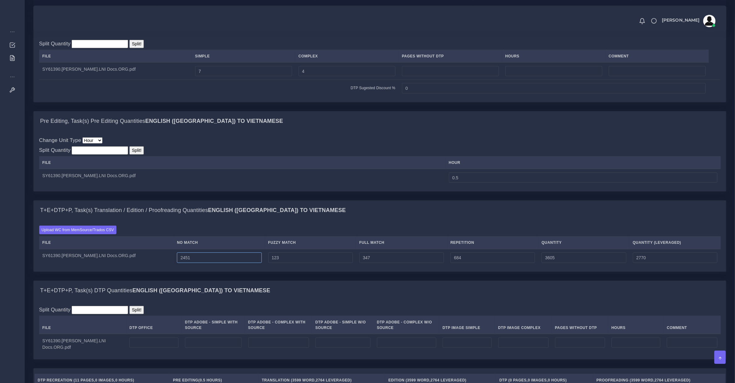
type input "2452"
type input "3606"
type input "2771"
type input "2453"
type input "3607"
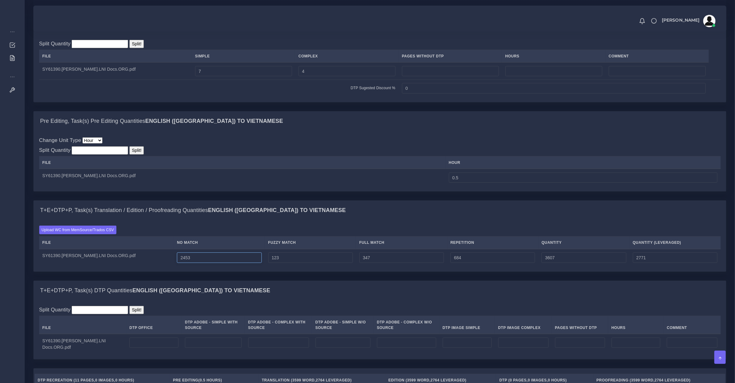
type input "2772"
type input "2454"
type input "3608"
type input "2773"
type input "124"
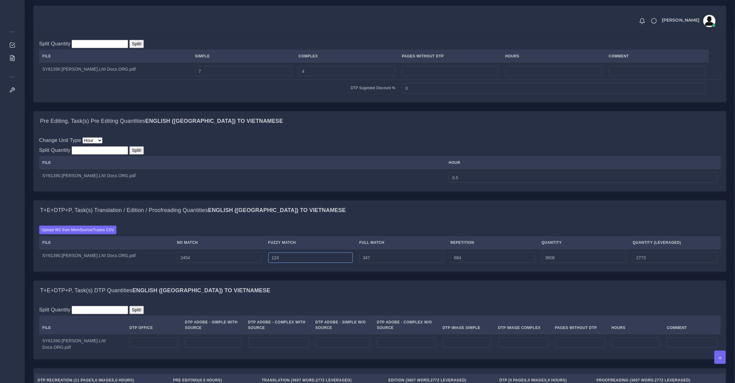
type input "3609"
type input "125"
type input "3610"
type input "2774"
type input "126"
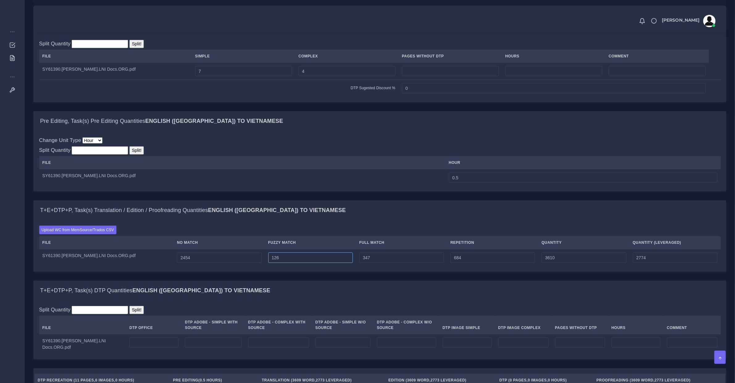
type input "3611"
type input "127"
type input "3612"
type input "2775"
type input "128"
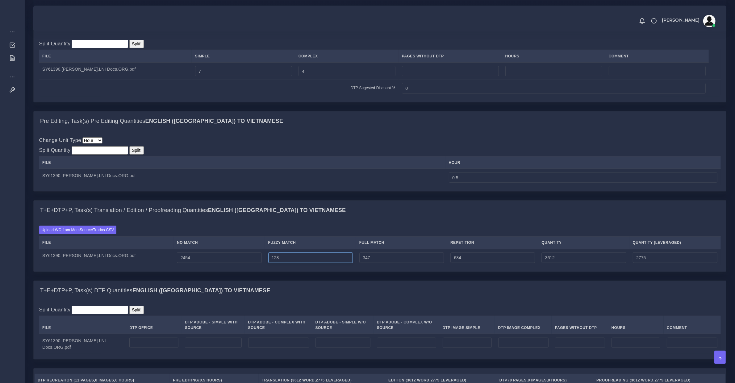
type input "3613"
type input "129"
type input "3614"
type input "2776"
type input "130"
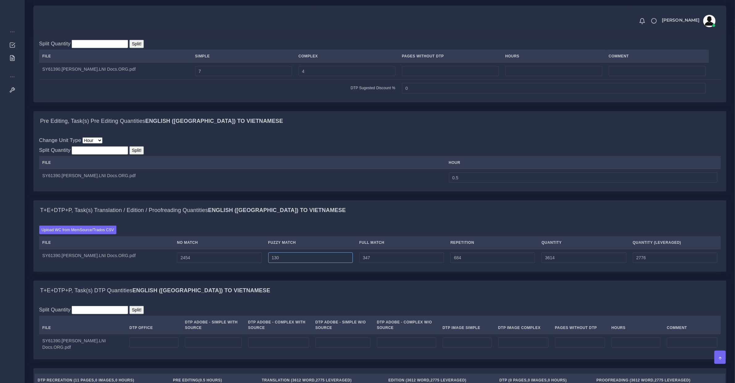
type input "3615"
type input "131"
type input "3616"
type input "2777"
type input "132"
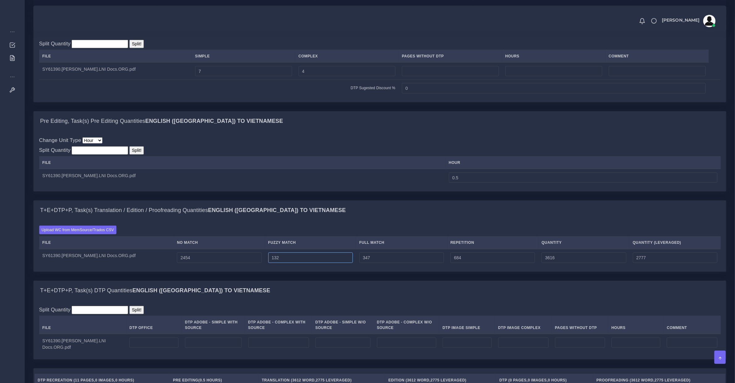
type input "3617"
type input "133"
type input "3618"
type input "2778"
type input "134"
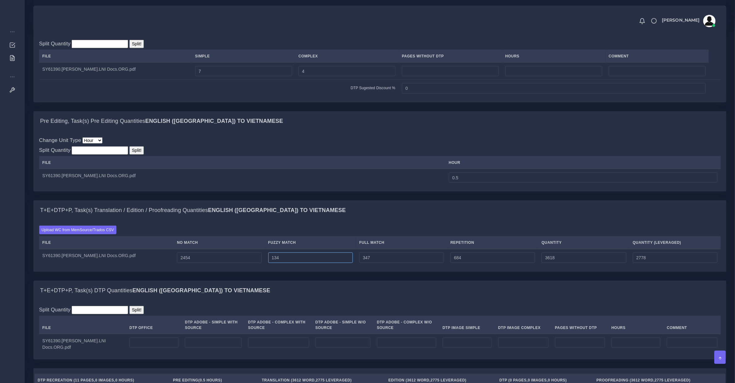
type input "3619"
type input "135"
type input "3620"
type input "2779"
type input "136"
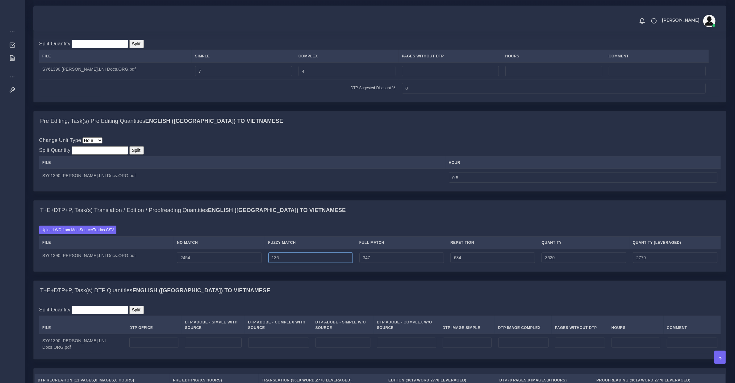
type input "3621"
type input "137"
type input "3622"
type input "2780"
type input "138"
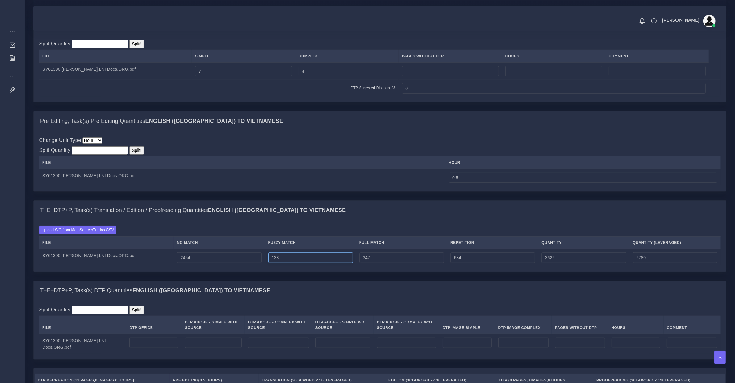
type input "3623"
type input "139"
type input "3624"
type input "2781"
type input "140"
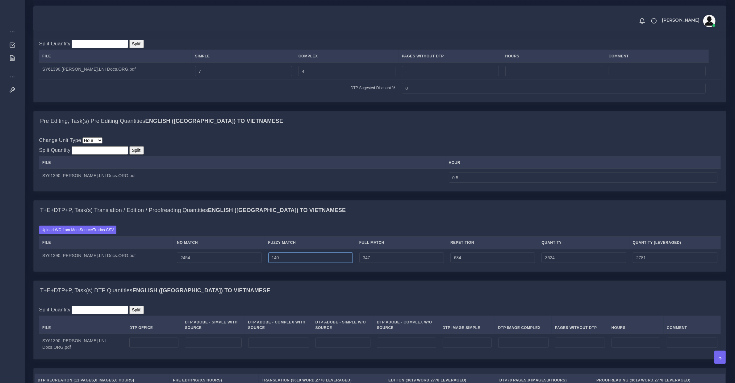
type input "3625"
type input "141"
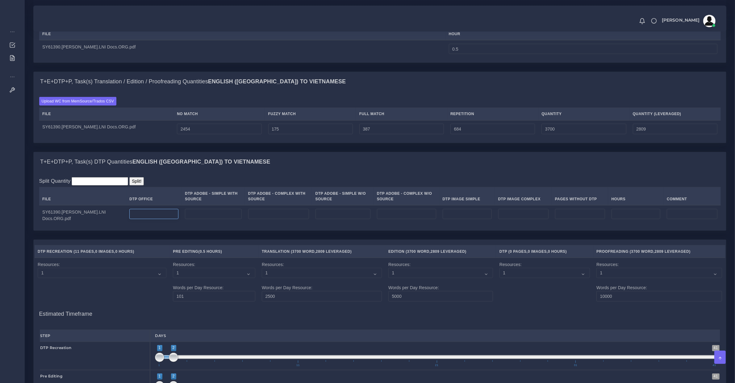
click at [132, 219] on input "number" at bounding box center [153, 214] width 49 height 10
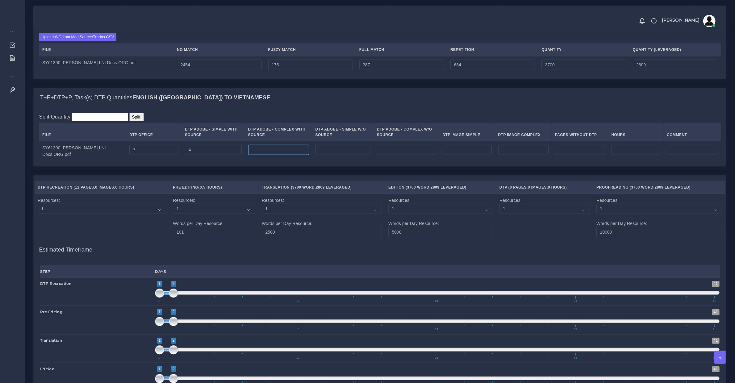
scroll to position [873, 0]
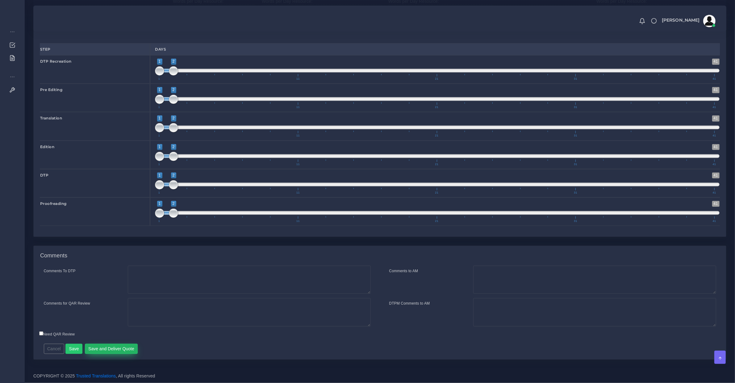
click at [116, 347] on button "Save and Deliver Quote" at bounding box center [111, 349] width 53 height 10
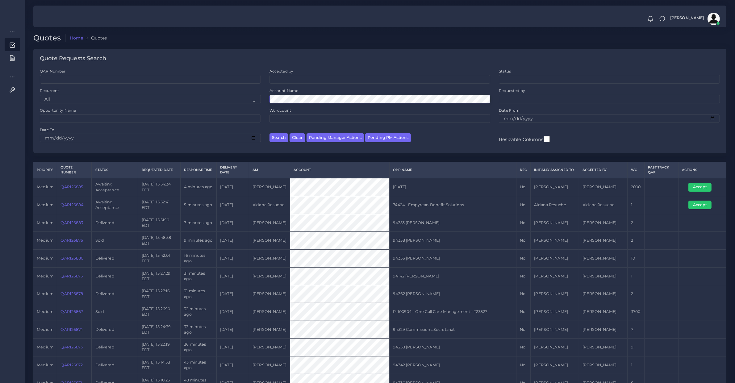
click at [269, 133] on button "Search" at bounding box center [278, 137] width 19 height 9
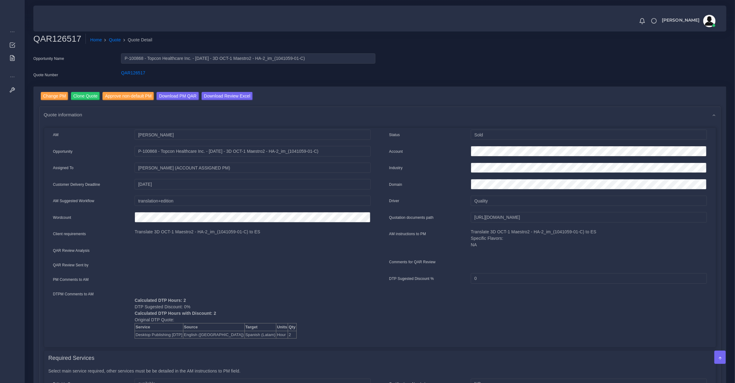
click at [472, 229] on p "Translate 3D OCT-1 Maestro2 - HA-2_im_(1041059-01-C) to ES Specific Flavors: NA" at bounding box center [589, 238] width 236 height 19
click at [84, 94] on input "Clone Quote" at bounding box center [85, 96] width 29 height 8
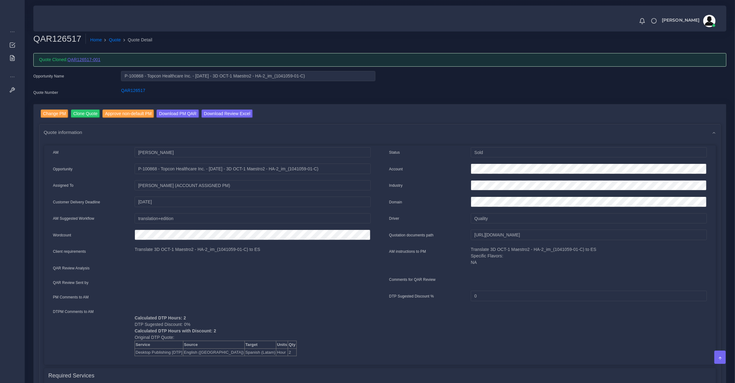
click at [97, 58] on link "QAR126517-001" at bounding box center [84, 59] width 33 height 5
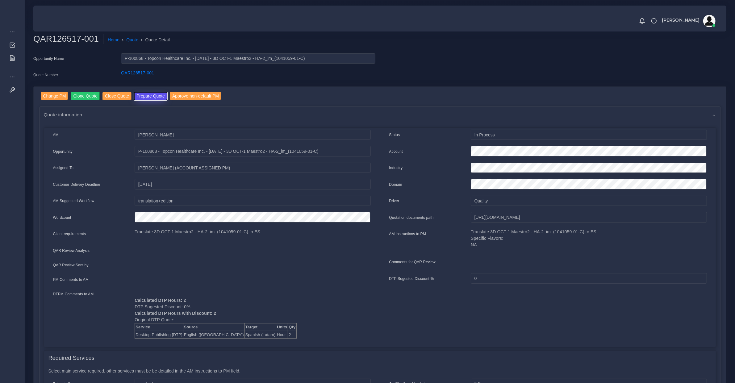
click at [143, 98] on button "Prepare Quote" at bounding box center [150, 96] width 33 height 8
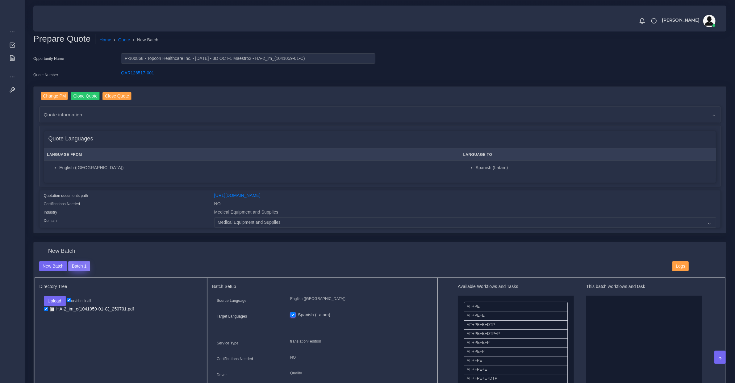
click at [79, 262] on button "Batch 1" at bounding box center [79, 266] width 22 height 10
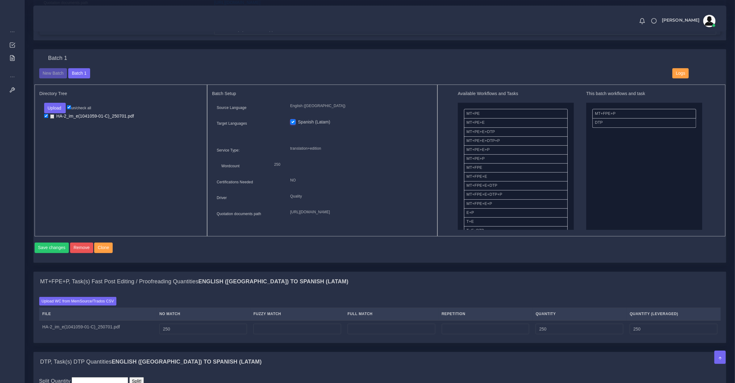
scroll to position [321, 0]
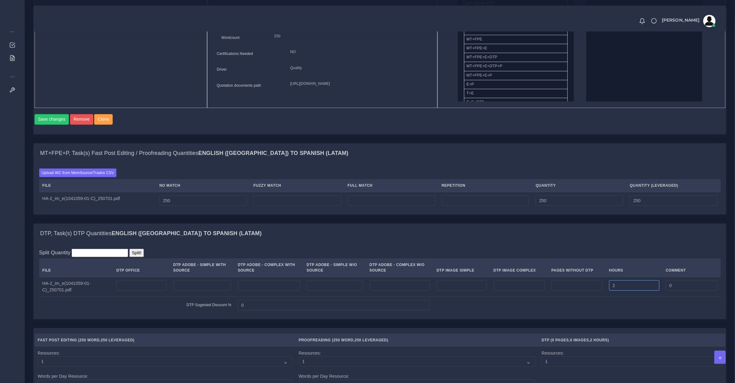
drag, startPoint x: 545, startPoint y: 294, endPoint x: 466, endPoint y: 286, distance: 79.8
click at [482, 292] on tr "HA-2_im_e(1041059-01-C)_250701.pdf 2 0" at bounding box center [380, 287] width 682 height 20
drag, startPoint x: 193, startPoint y: 209, endPoint x: -20, endPoint y: 209, distance: 213.0
type input "1300"
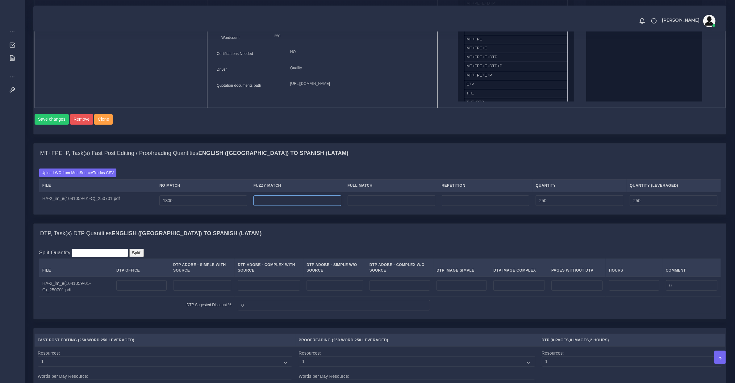
type input "1300"
type input "250"
type input "1550"
type input "1425"
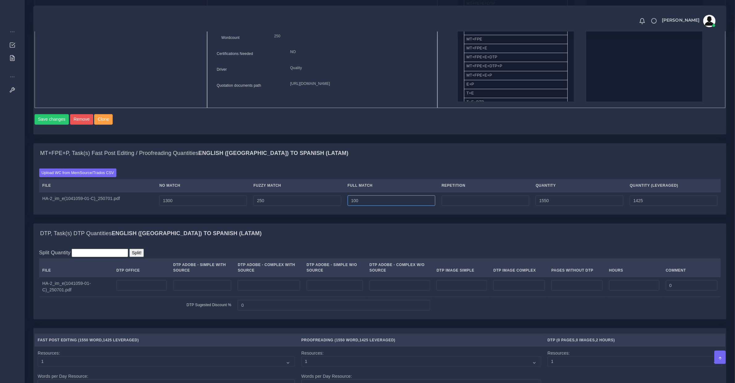
type input "100"
type input "1650"
type input "1450"
type input "50"
type input "1700"
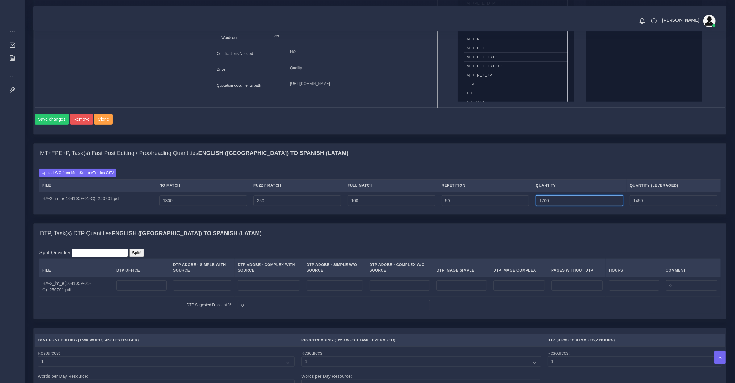
type input "1462"
click at [284, 291] on input "number" at bounding box center [269, 285] width 62 height 10
click at [332, 291] on input "number" at bounding box center [335, 285] width 56 height 10
drag, startPoint x: 377, startPoint y: 295, endPoint x: 382, endPoint y: 296, distance: 4.9
click at [380, 291] on input "number" at bounding box center [399, 285] width 61 height 10
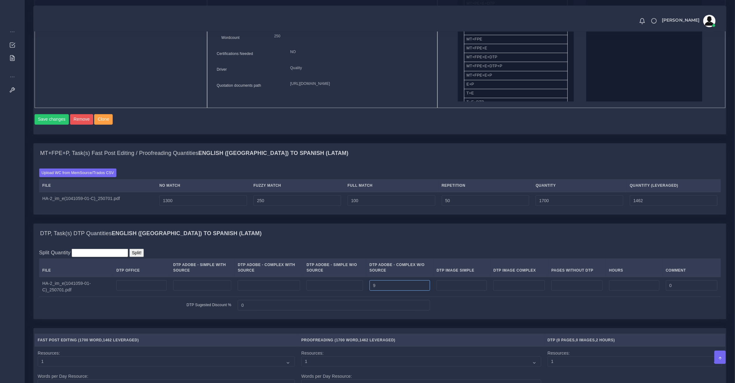
type input "9"
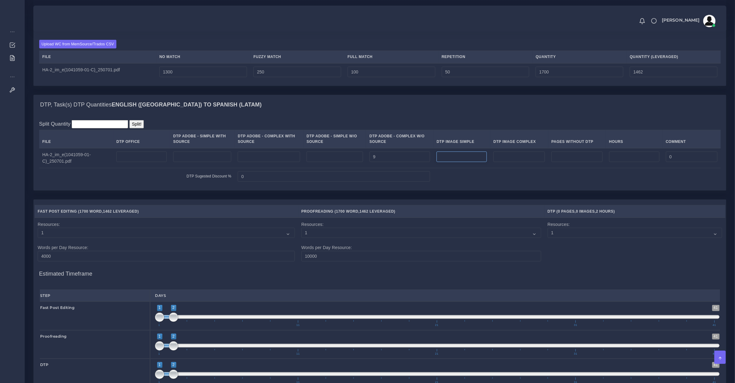
scroll to position [514, 0]
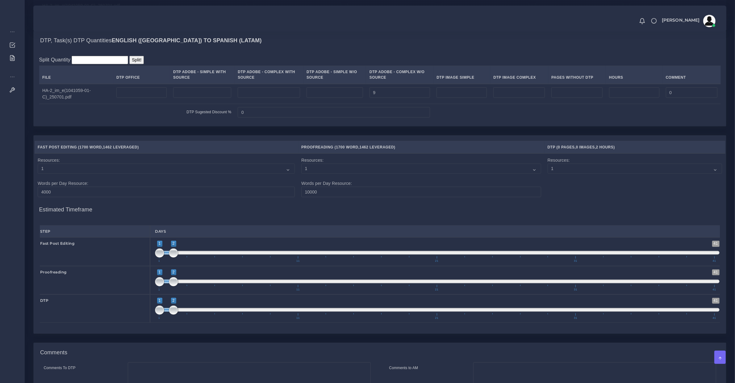
drag, startPoint x: 177, startPoint y: 255, endPoint x: 161, endPoint y: 285, distance: 33.7
click at [137, 263] on div "Fast Post Editing 1 41 1 2 1 — 2 1 11 21 31 41 1;2" at bounding box center [379, 251] width 689 height 28
type input "1;1"
drag, startPoint x: 173, startPoint y: 259, endPoint x: 145, endPoint y: 272, distance: 31.1
click at [144, 261] on div "Fast Post Editing 1 41 1 2 1 — 2 1 11 21 31 41 1;1" at bounding box center [379, 251] width 689 height 28
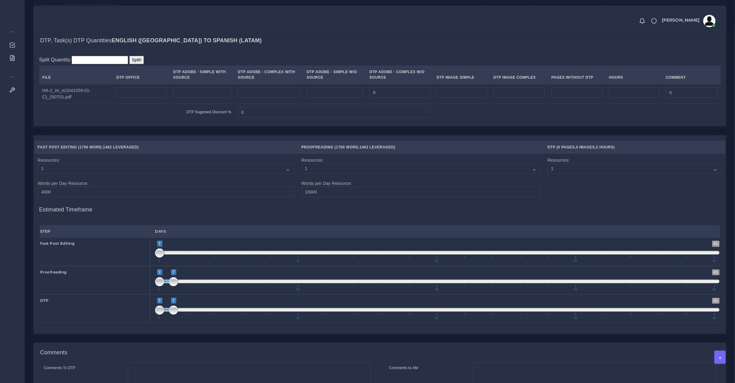
drag, startPoint x: 165, startPoint y: 287, endPoint x: 178, endPoint y: 289, distance: 13.8
click at [173, 283] on span at bounding box center [167, 282] width 14 height 4
type input "3;3"
drag, startPoint x: 174, startPoint y: 287, endPoint x: 187, endPoint y: 288, distance: 12.7
click at [178, 286] on span at bounding box center [173, 281] width 9 height 9
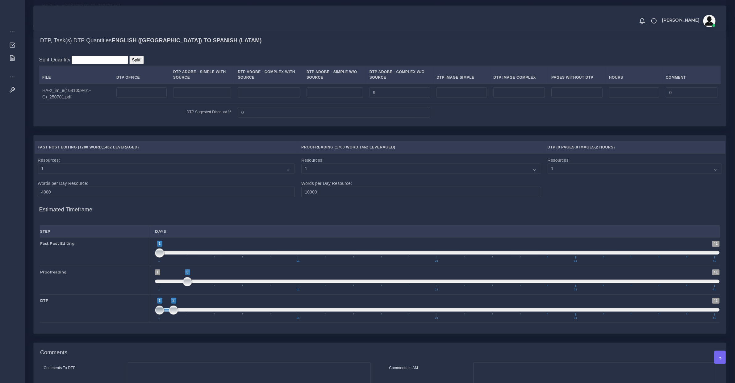
type input "2;2"
drag, startPoint x: 169, startPoint y: 318, endPoint x: 172, endPoint y: 317, distance: 3.5
click at [172, 315] on span at bounding box center [173, 310] width 9 height 9
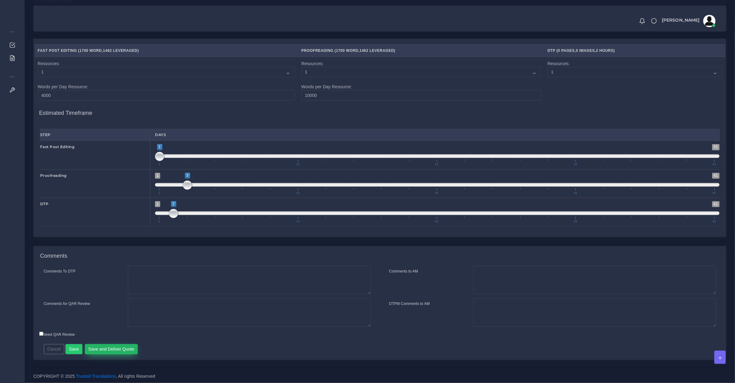
click at [118, 350] on button "Save and Deliver Quote" at bounding box center [111, 349] width 53 height 10
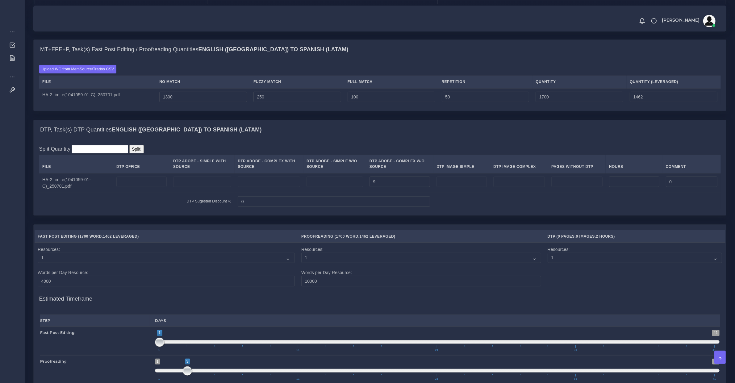
scroll to position [297, 0]
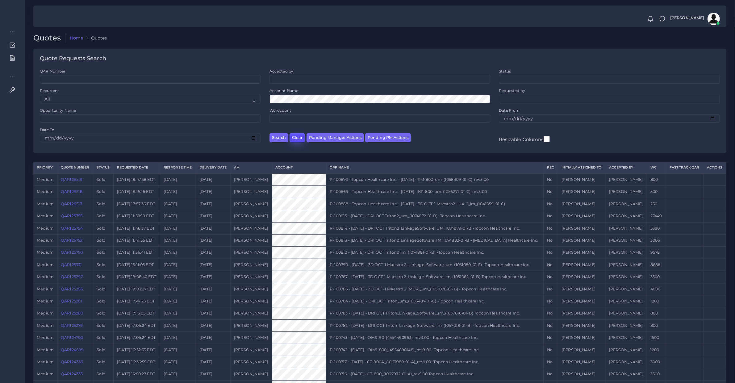
click at [295, 137] on button "Clear" at bounding box center [297, 137] width 15 height 9
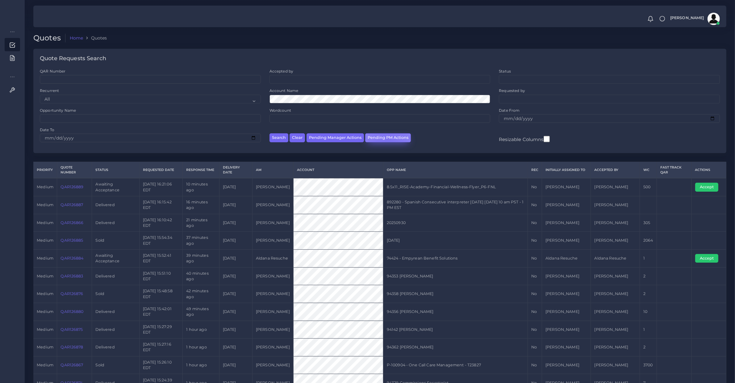
click at [386, 139] on button "Pending PM Actions" at bounding box center [388, 137] width 46 height 9
select select "awaiting_acceptance"
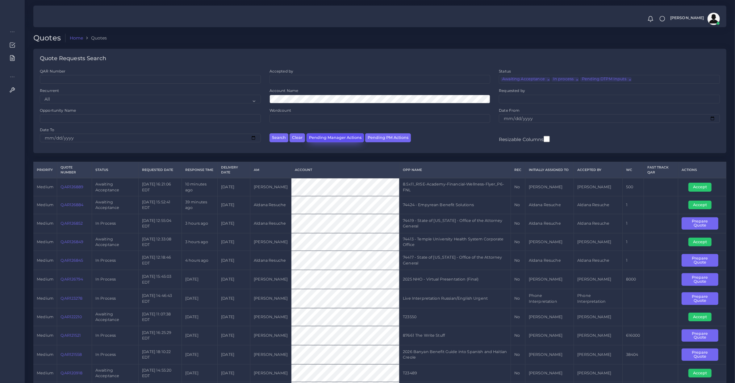
click at [326, 135] on button "Pending Manager Actions" at bounding box center [335, 137] width 57 height 9
select select "awaiting_manager_initial_review"
